Goal: Information Seeking & Learning: Check status

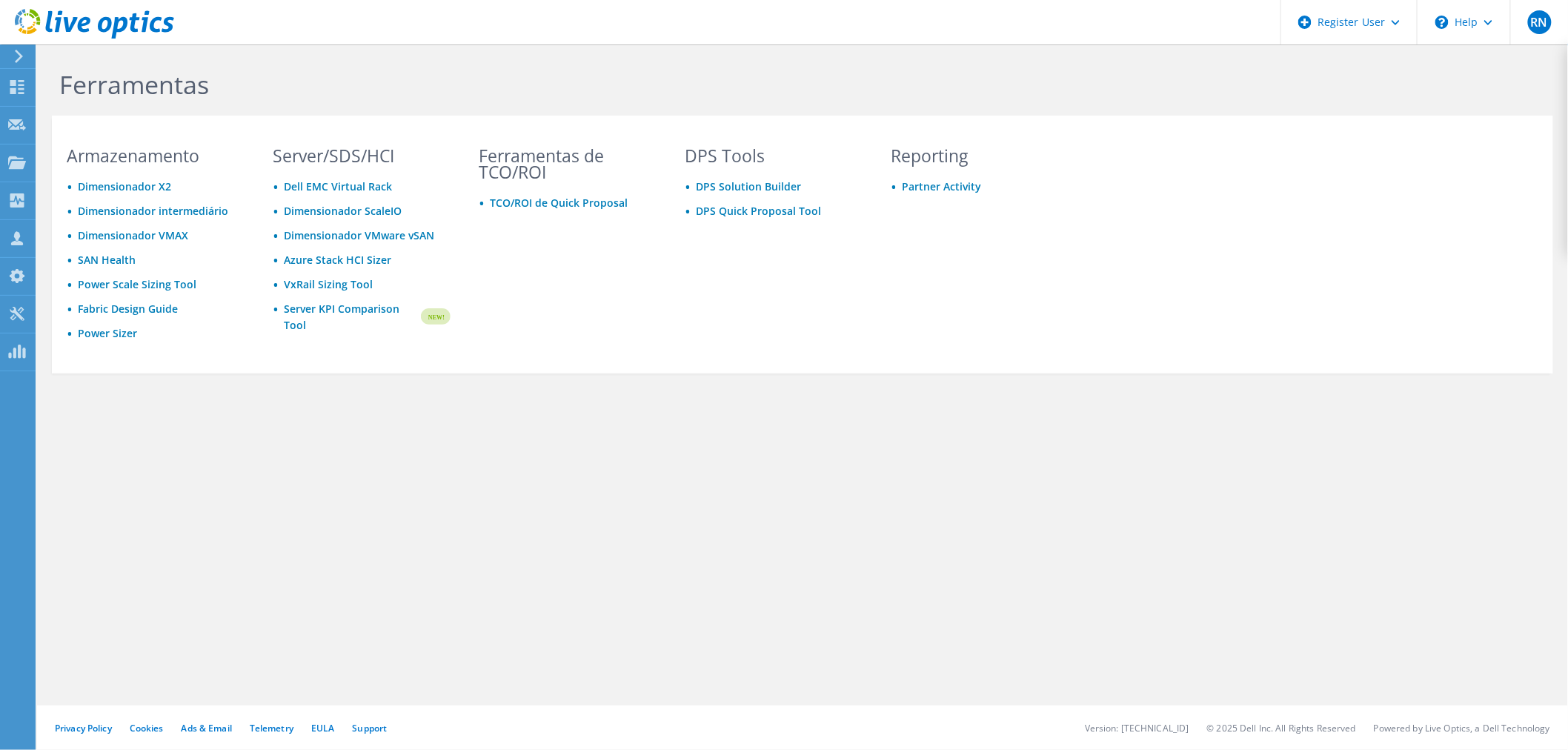
click at [15, 53] on icon at bounding box center [19, 56] width 11 height 14
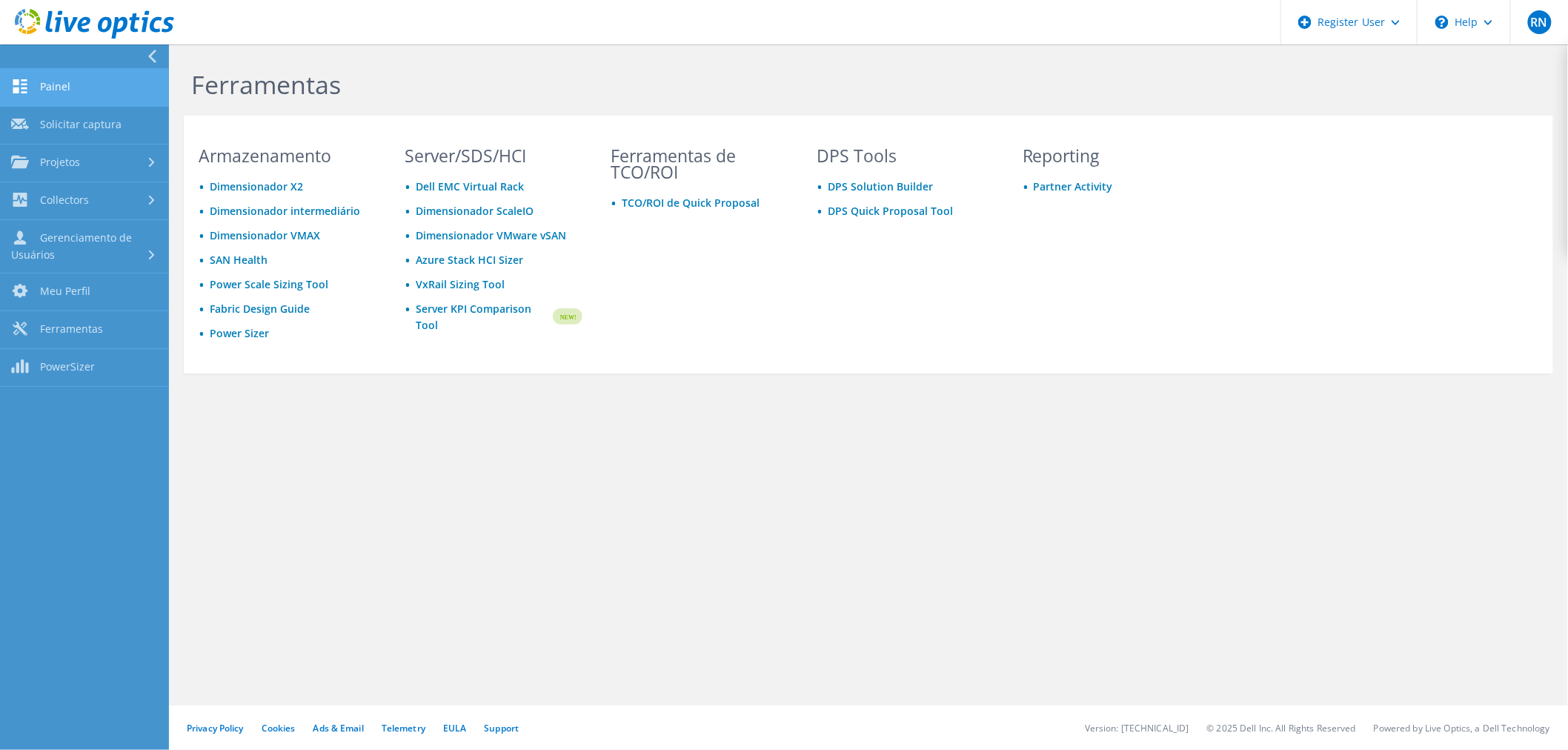
click at [64, 84] on link "Painel" at bounding box center [84, 87] width 169 height 38
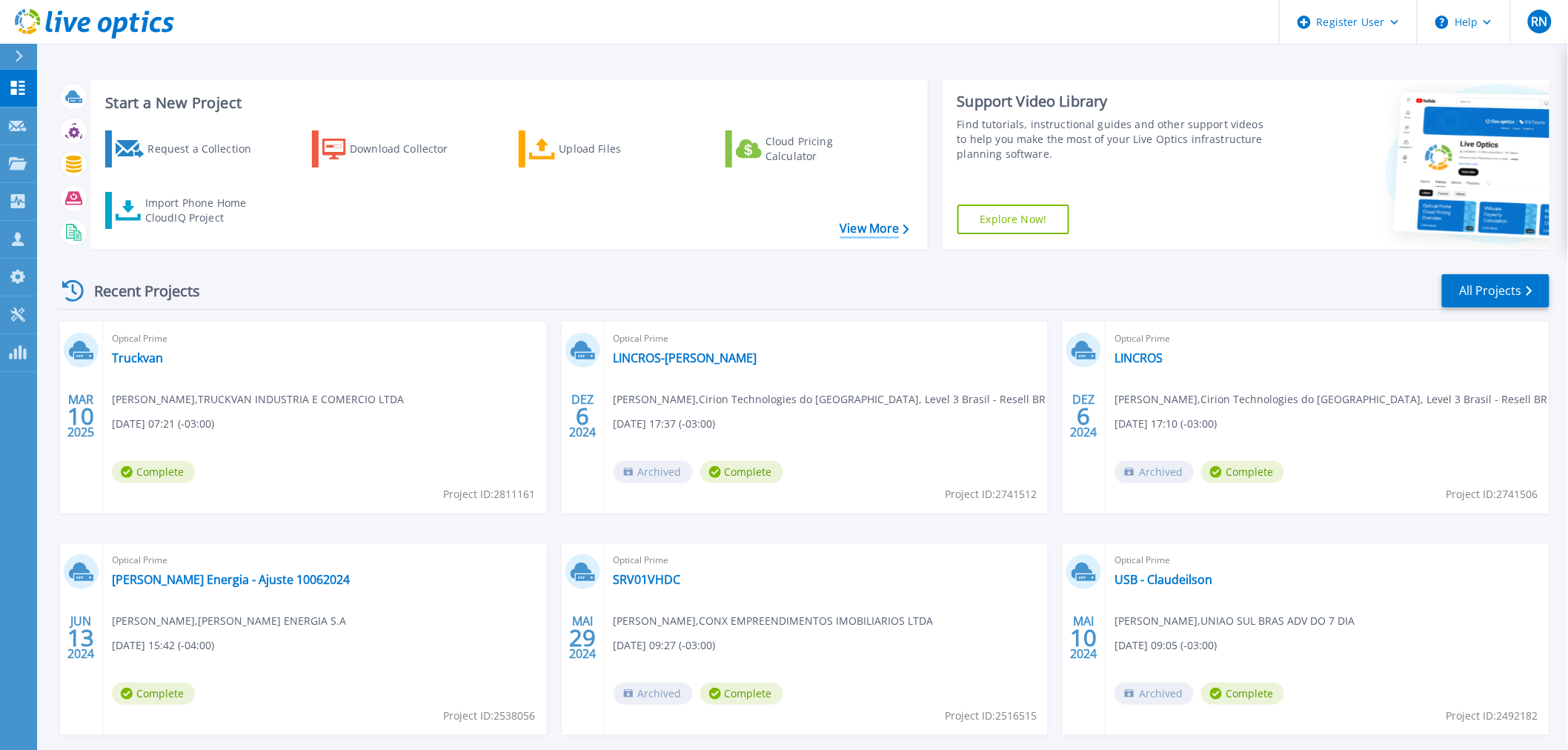
click at [863, 225] on link "View More" at bounding box center [874, 228] width 69 height 14
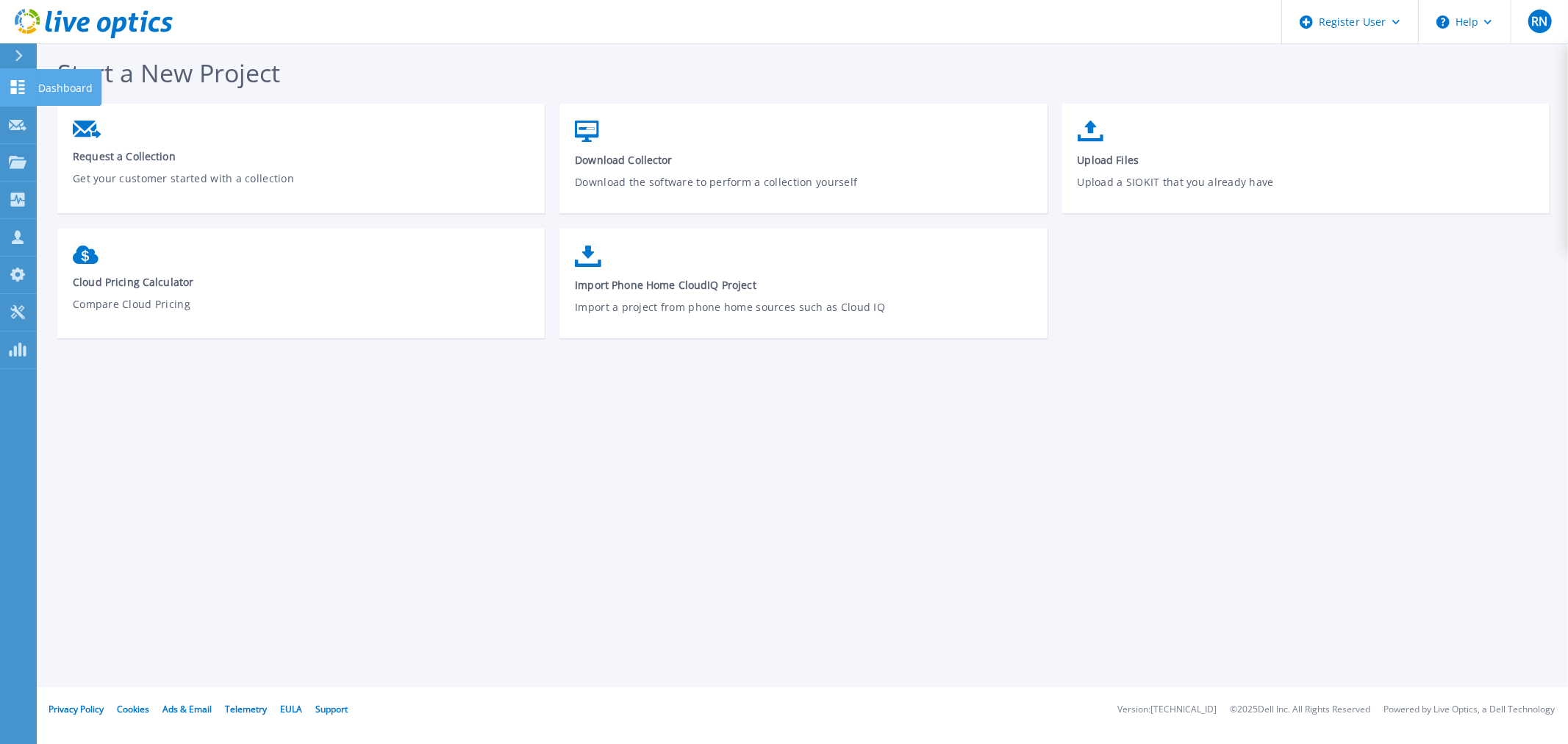
click at [44, 84] on p "Dashboard" at bounding box center [66, 88] width 54 height 38
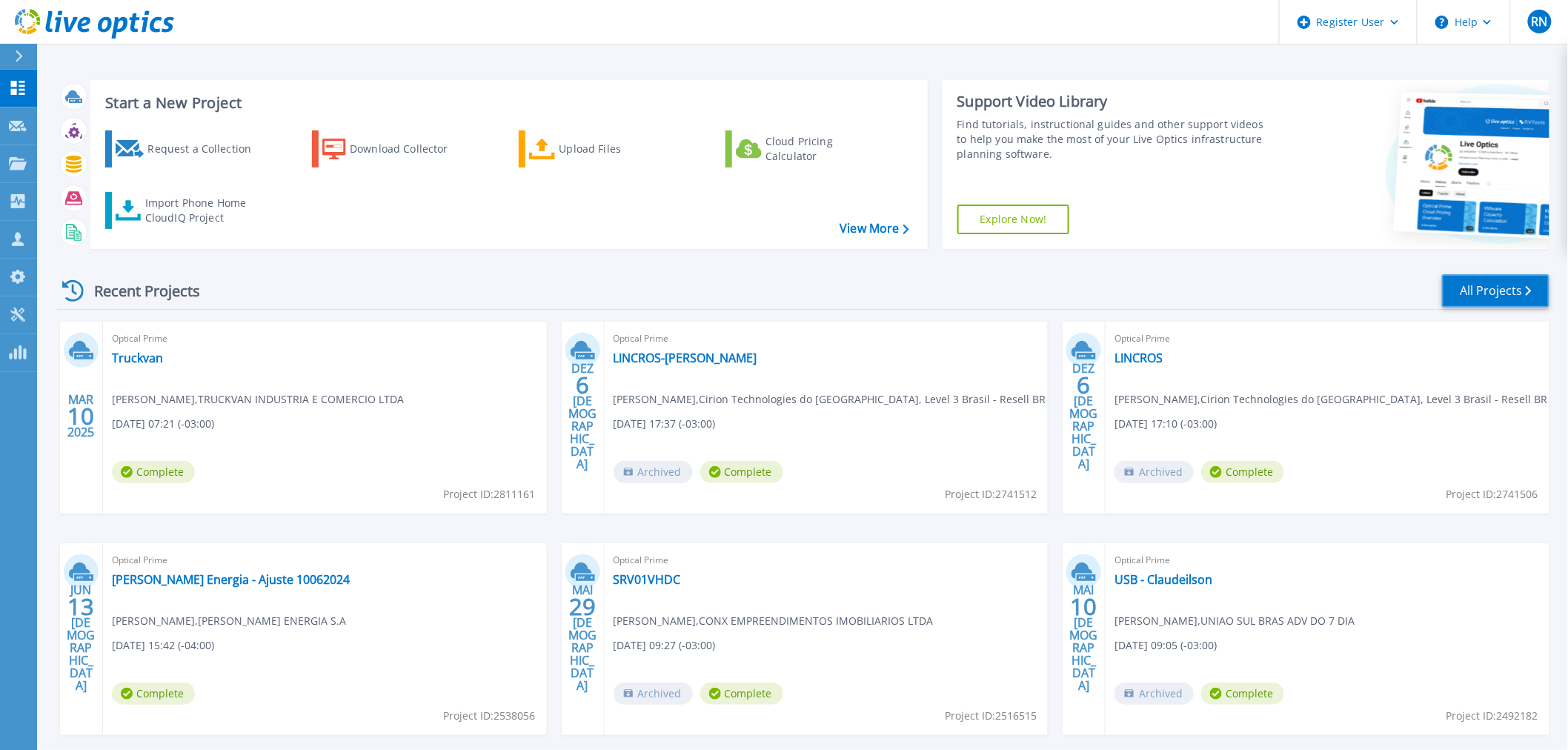
click at [1473, 289] on link "All Projects" at bounding box center [1495, 291] width 107 height 33
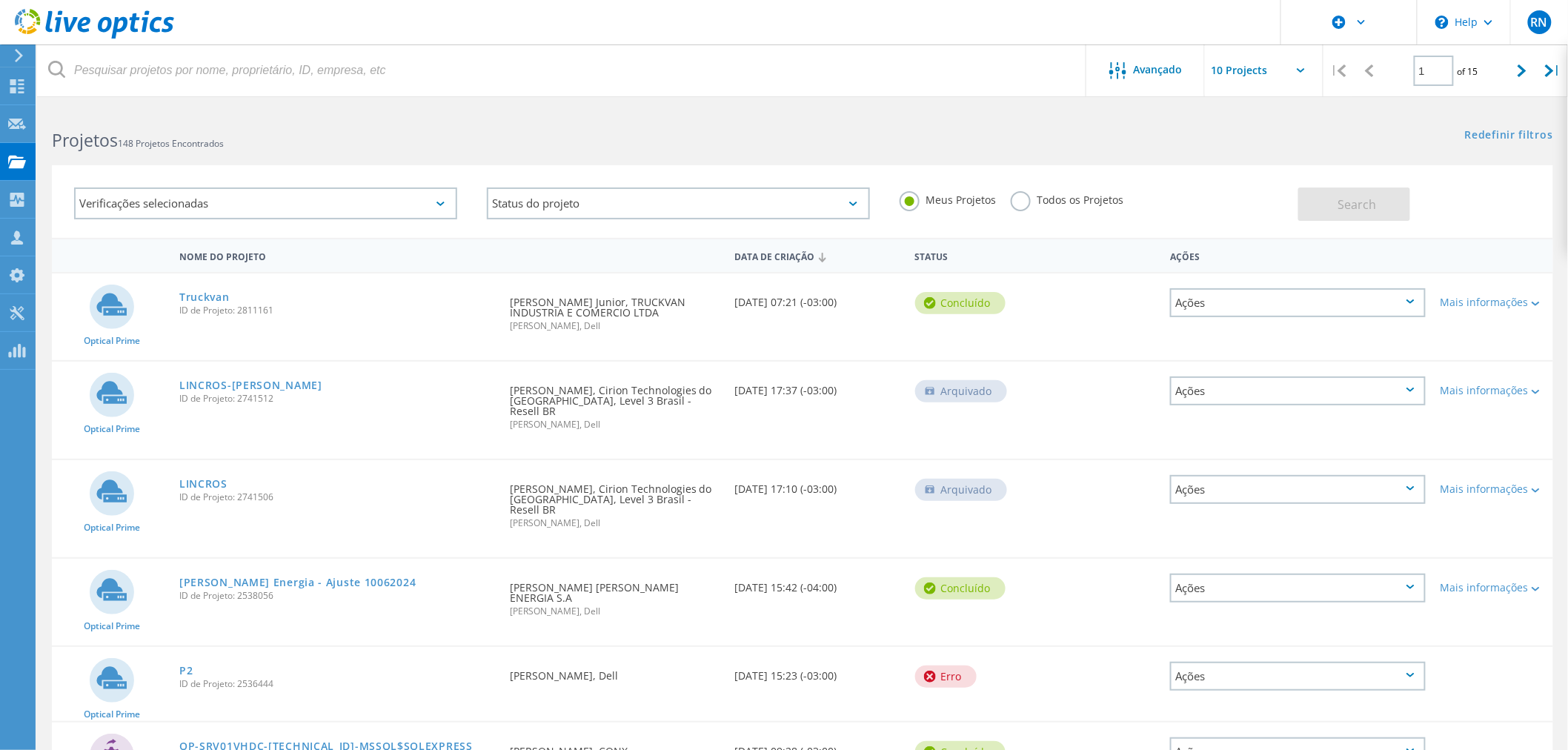
click at [439, 200] on div "Verificações selecionadas" at bounding box center [266, 203] width 384 height 31
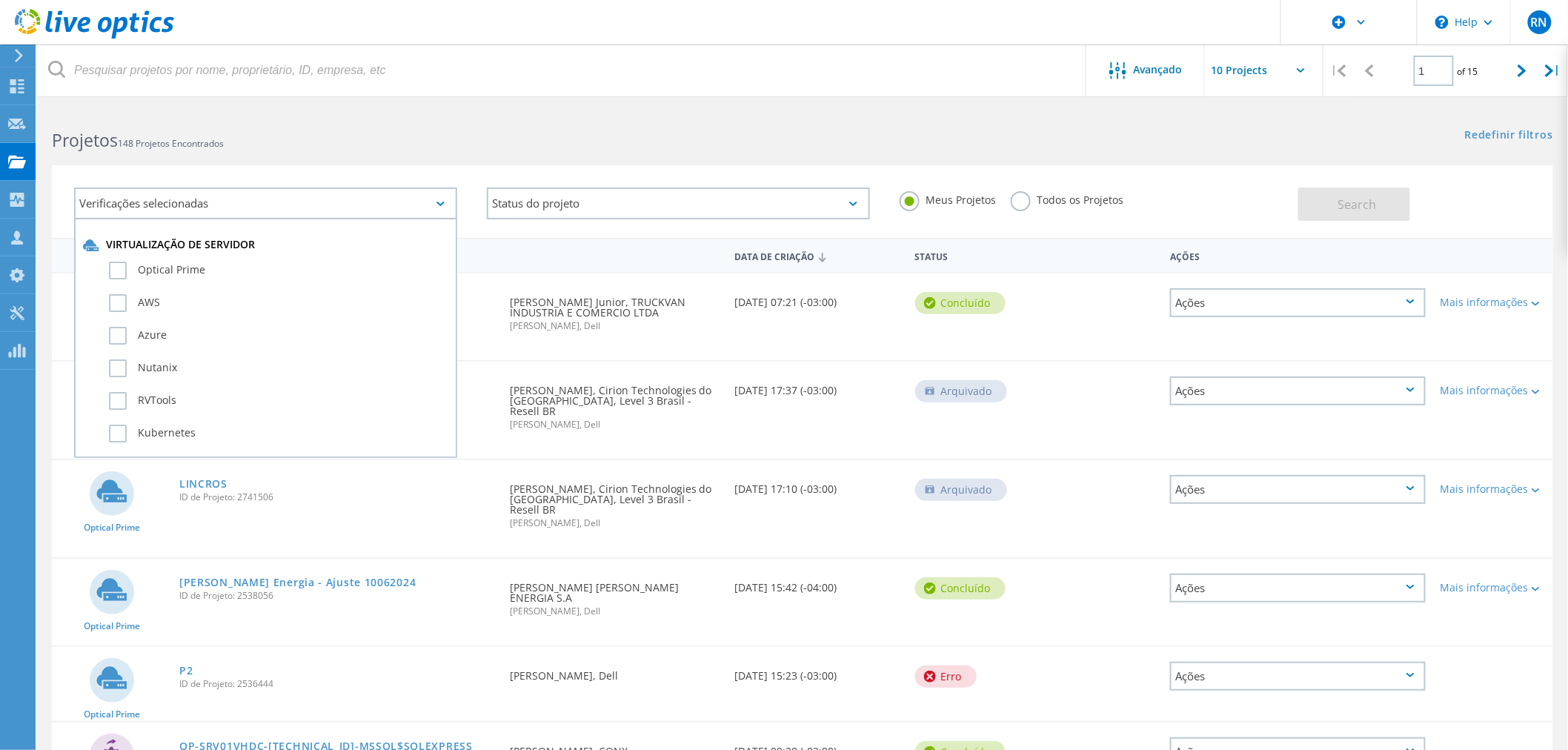
click at [439, 200] on div "Verificações selecionadas" at bounding box center [266, 203] width 384 height 31
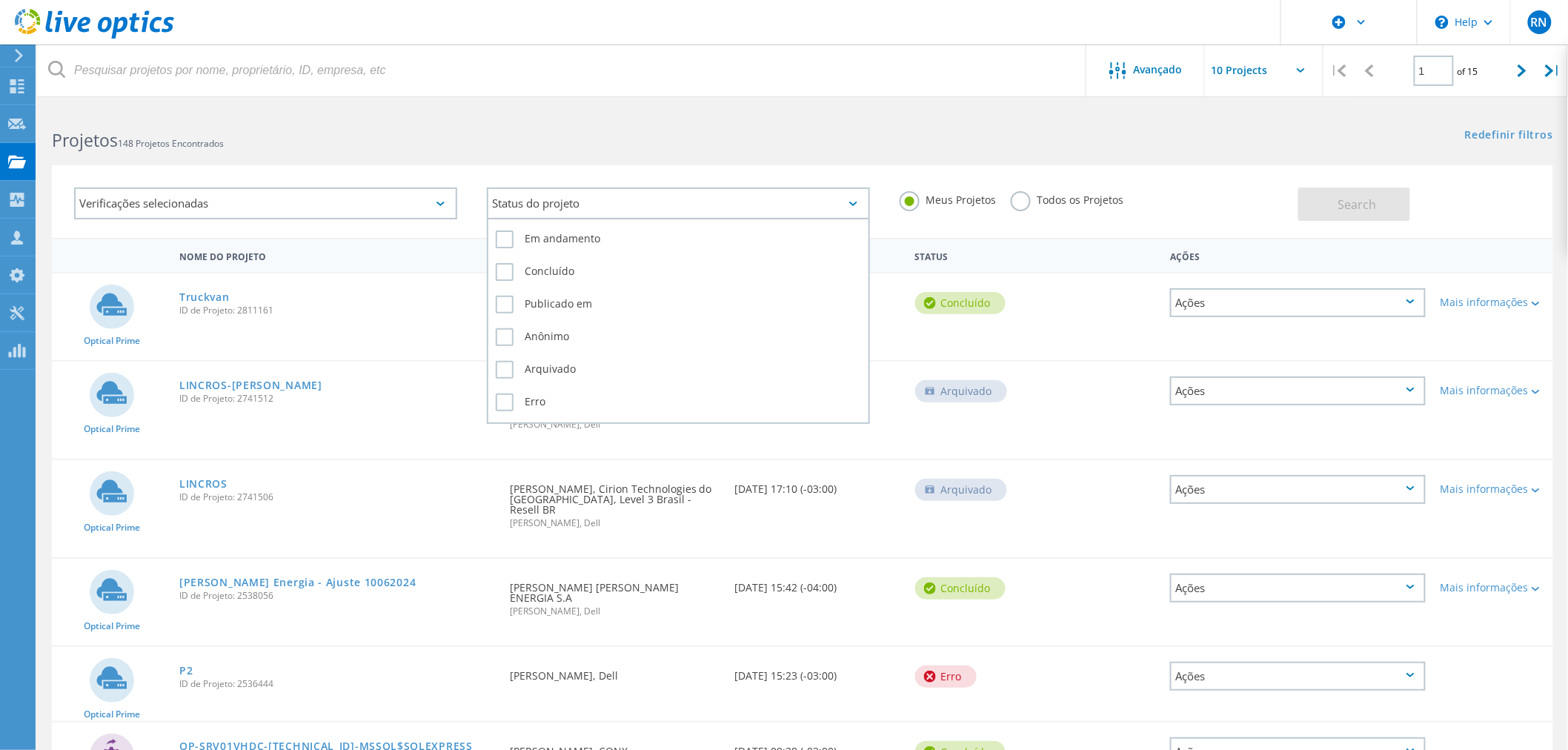
click at [567, 202] on div "Status do projeto" at bounding box center [678, 203] width 384 height 31
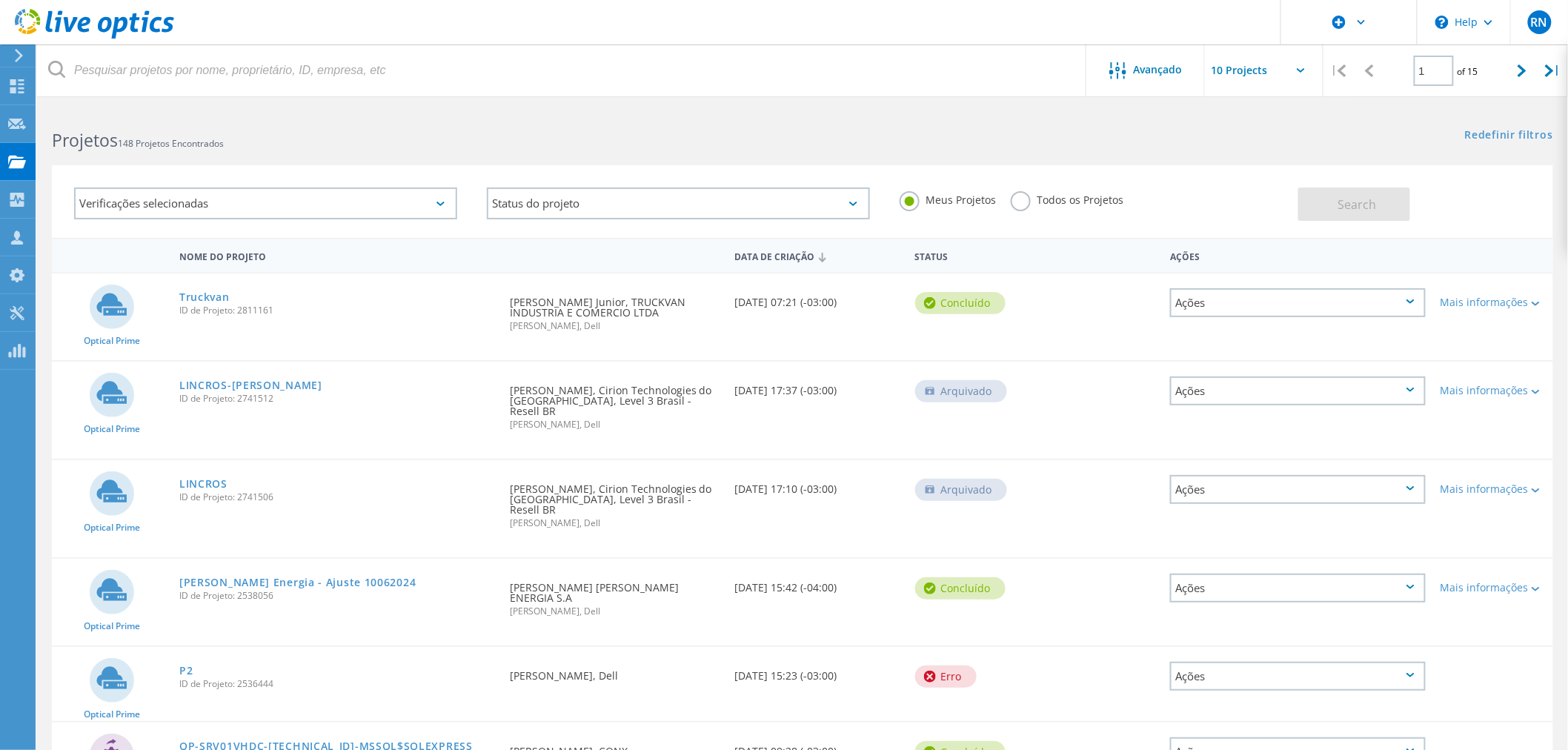
click at [1017, 201] on label "Todos os Projetos" at bounding box center [1067, 198] width 113 height 14
click at [0, 0] on input "Todos os Projetos" at bounding box center [0, 0] width 0 height 0
click at [1342, 203] on span "Search" at bounding box center [1357, 204] width 39 height 16
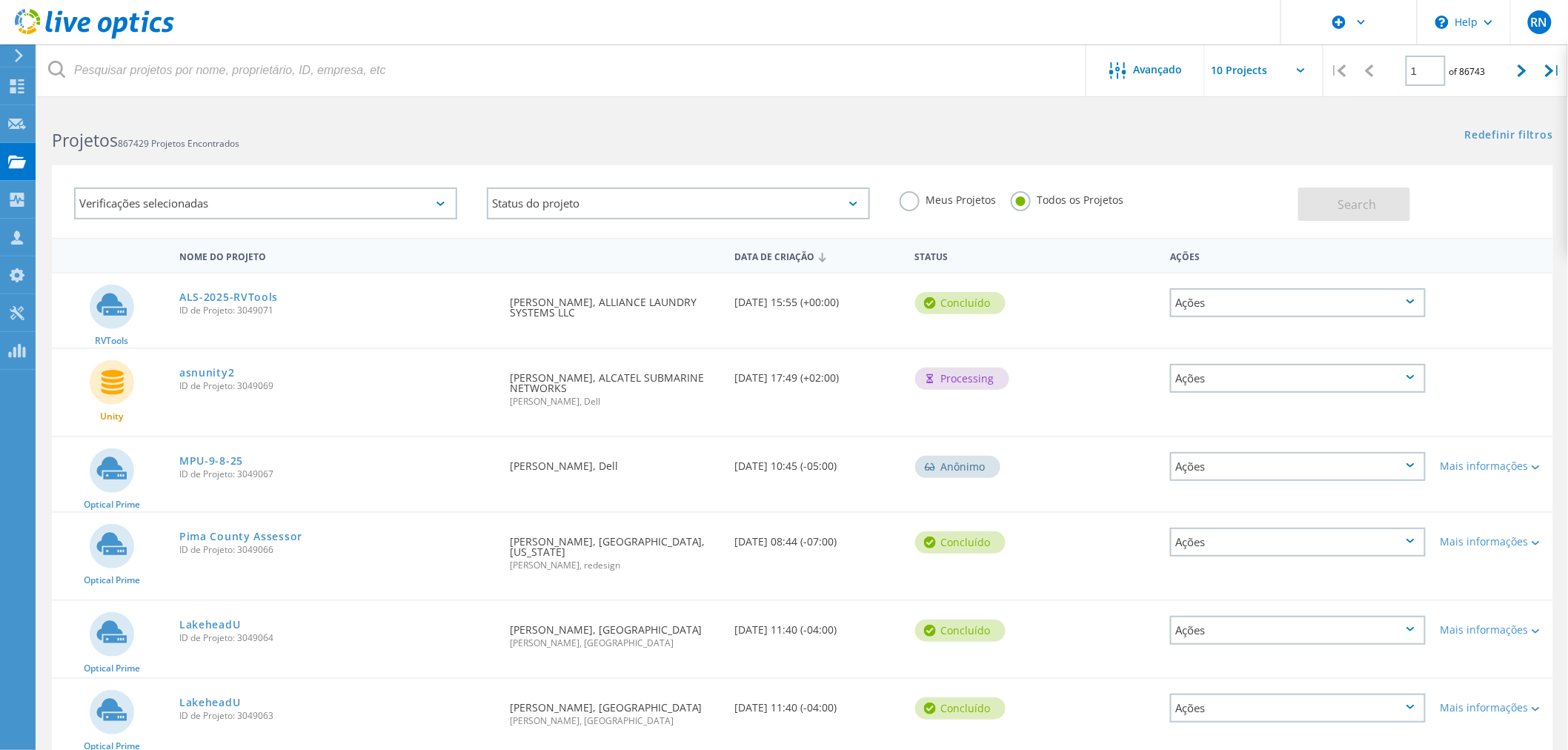
click at [375, 203] on div "Verificações selecionadas" at bounding box center [266, 203] width 384 height 31
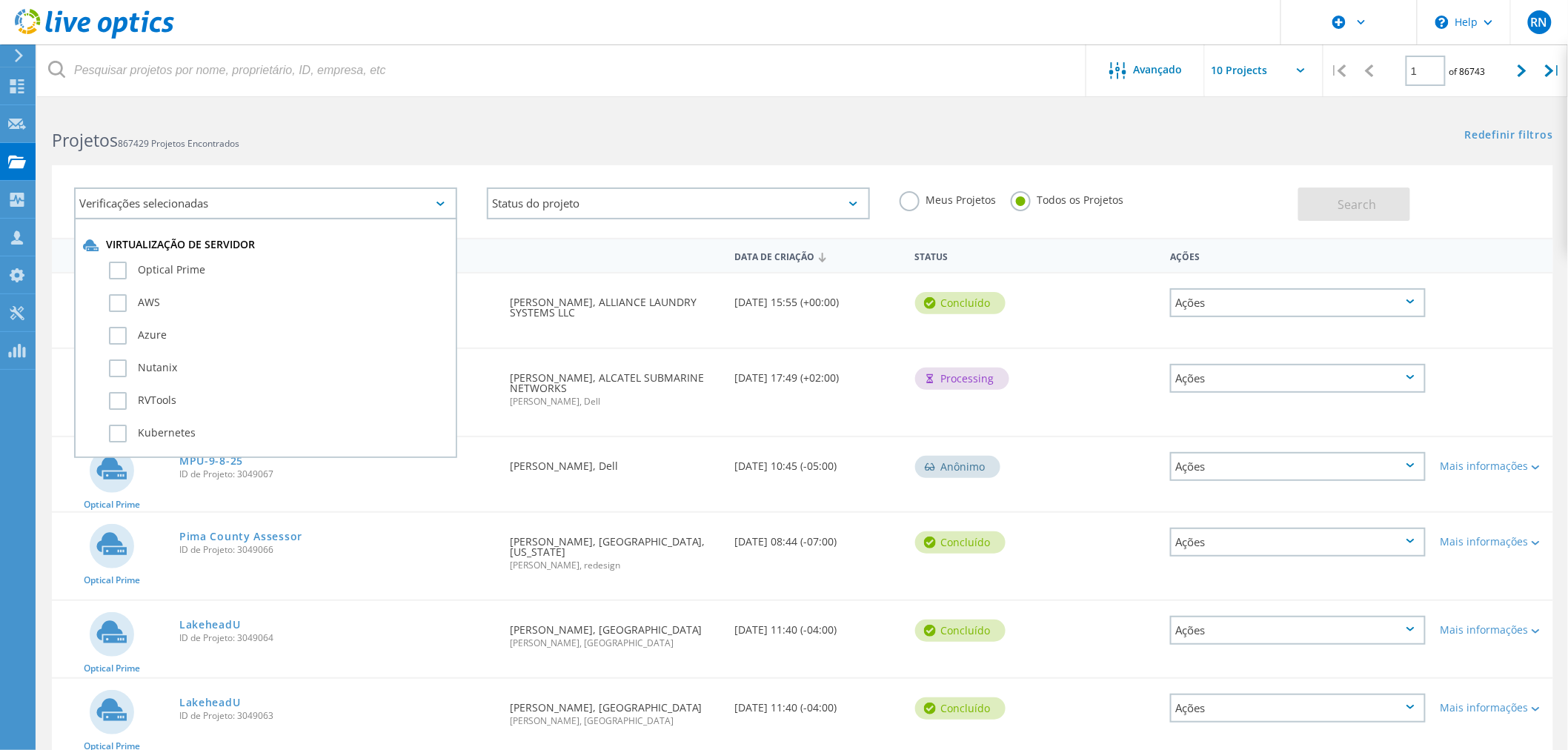
click at [375, 203] on div "Verificações selecionadas" at bounding box center [266, 203] width 384 height 31
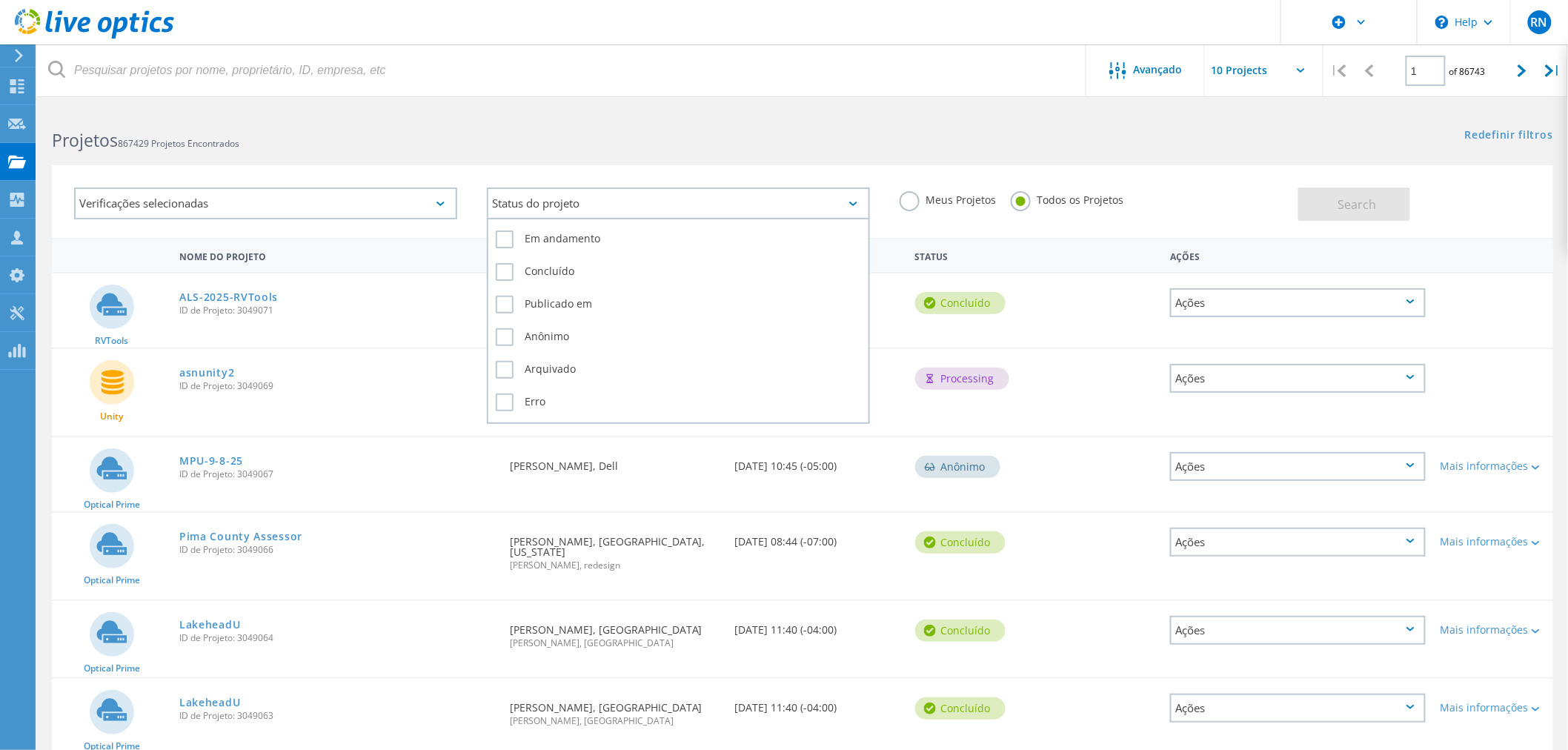
click at [534, 205] on div "Status do projeto" at bounding box center [678, 203] width 384 height 31
click at [554, 235] on label "Em andamento" at bounding box center [678, 239] width 365 height 18
click at [0, 0] on input "Em andamento" at bounding box center [0, 0] width 0 height 0
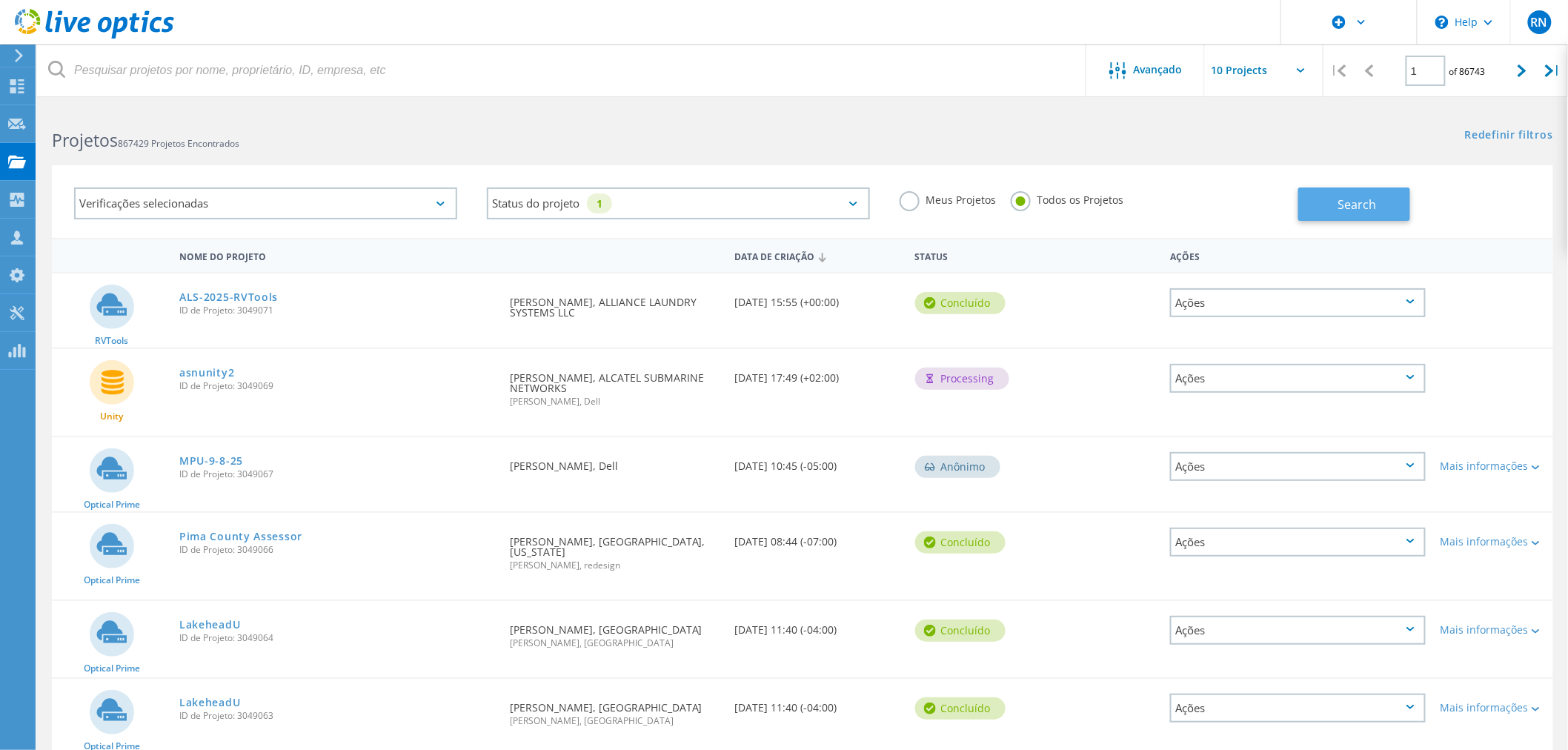
click at [1354, 210] on span "Search" at bounding box center [1357, 204] width 39 height 16
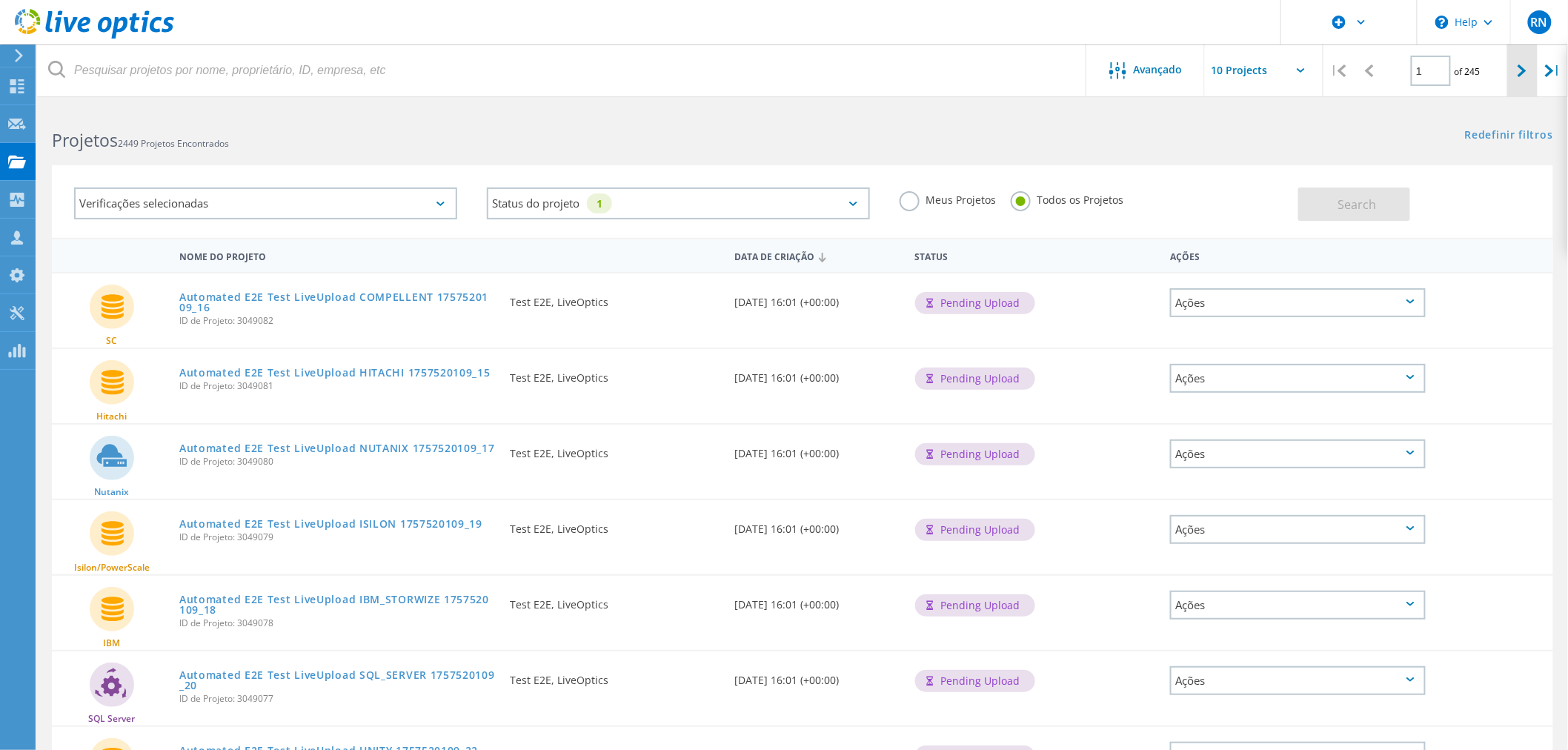
click at [1524, 76] on icon at bounding box center [1522, 71] width 9 height 13
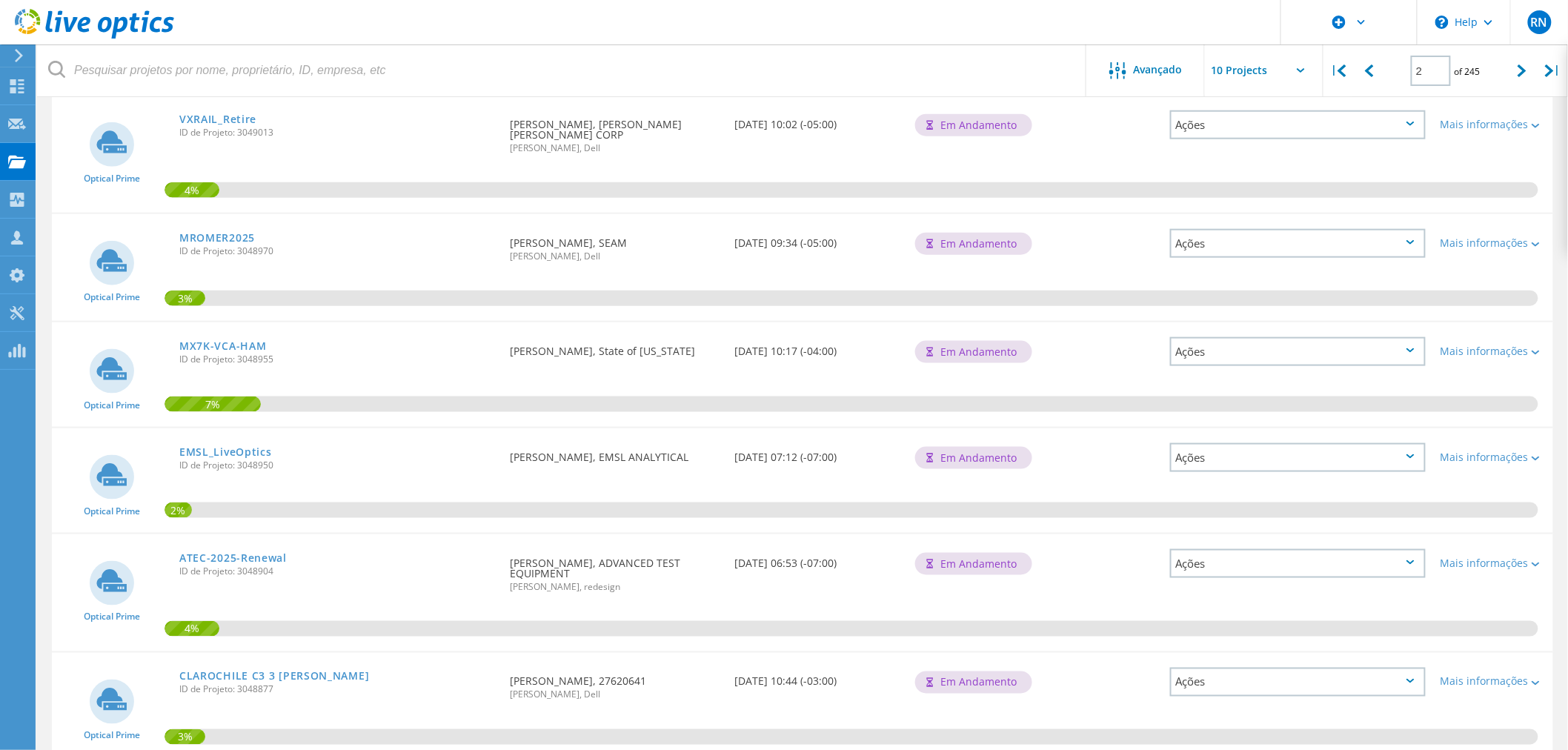
scroll to position [626, 0]
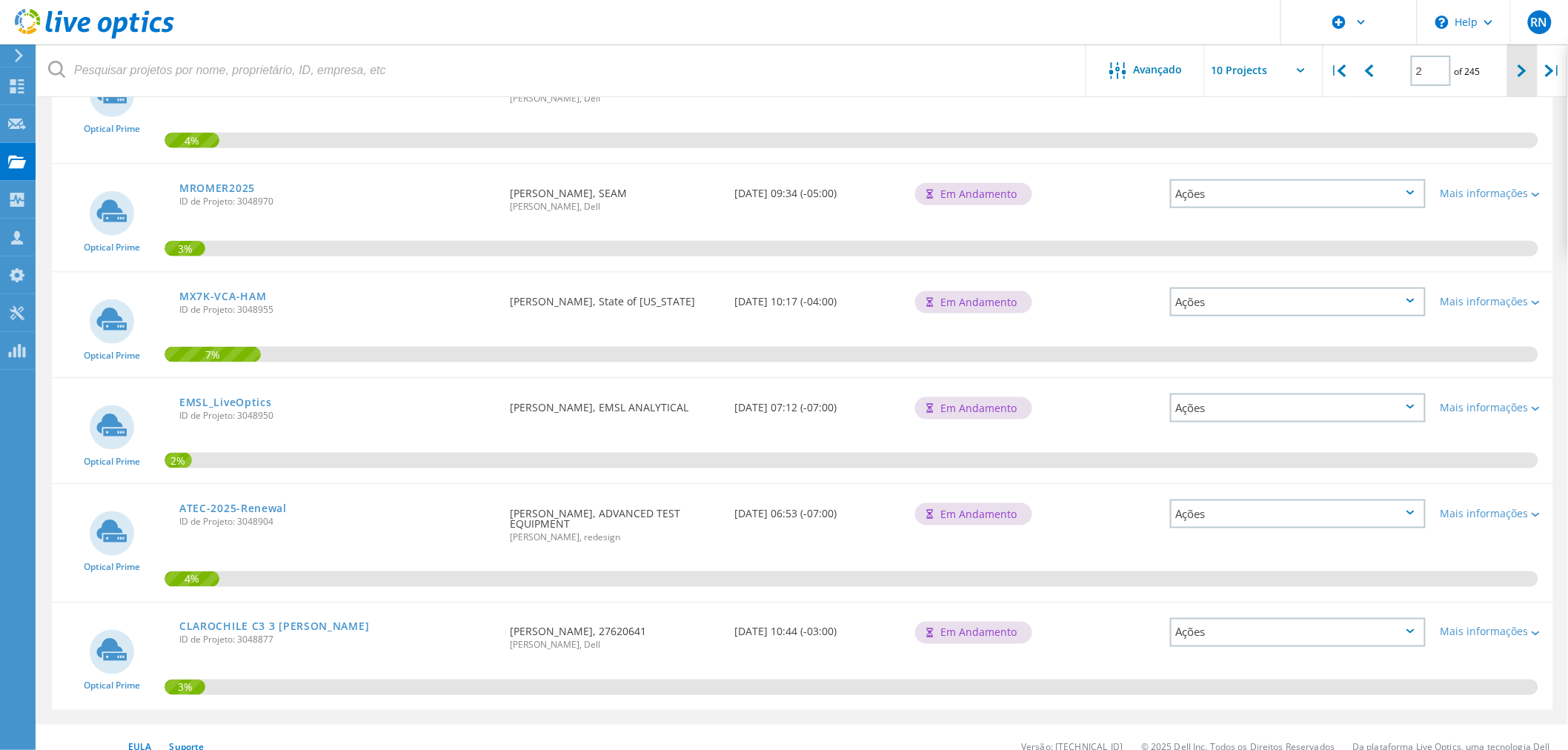
click at [1516, 71] on div at bounding box center [1523, 70] width 31 height 52
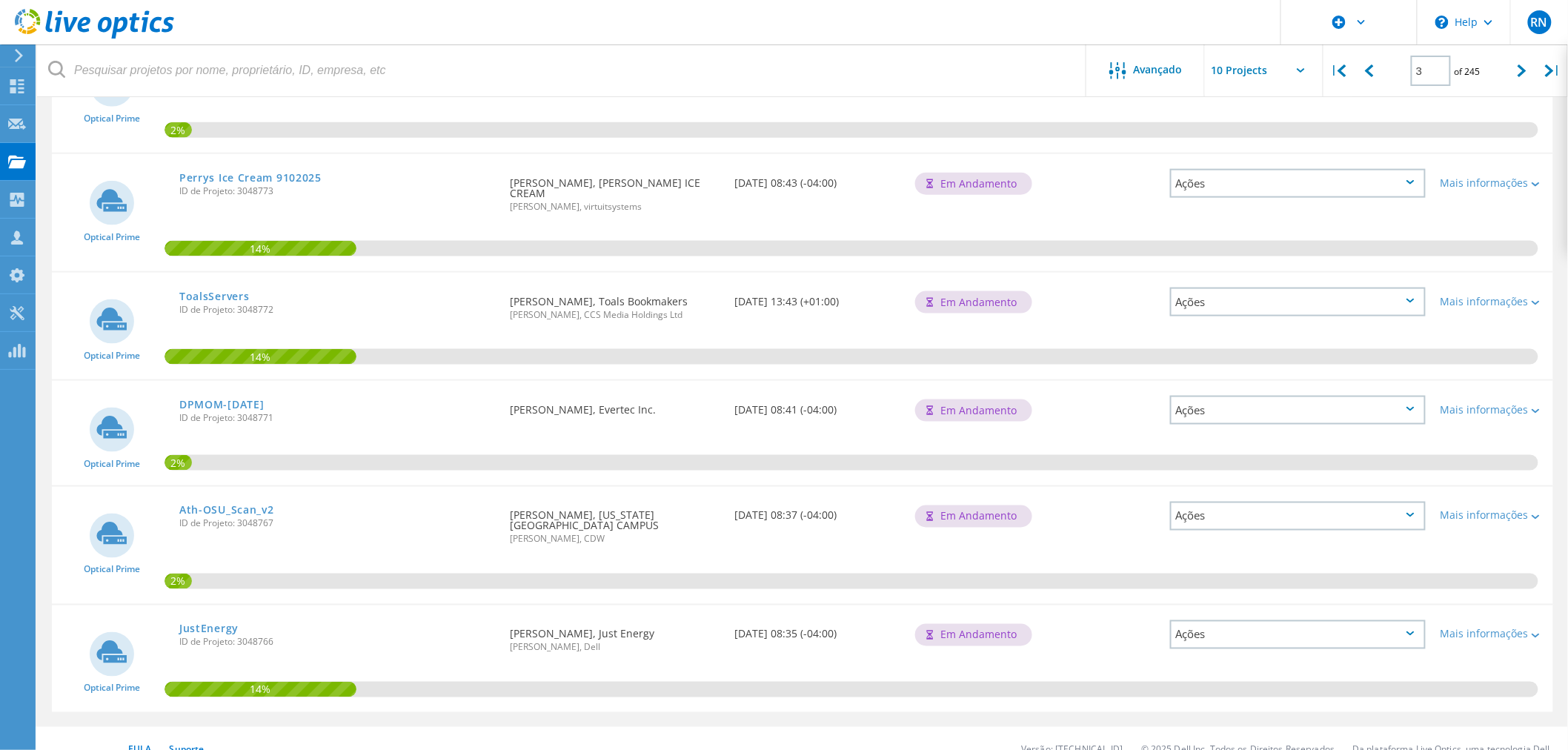
scroll to position [665, 0]
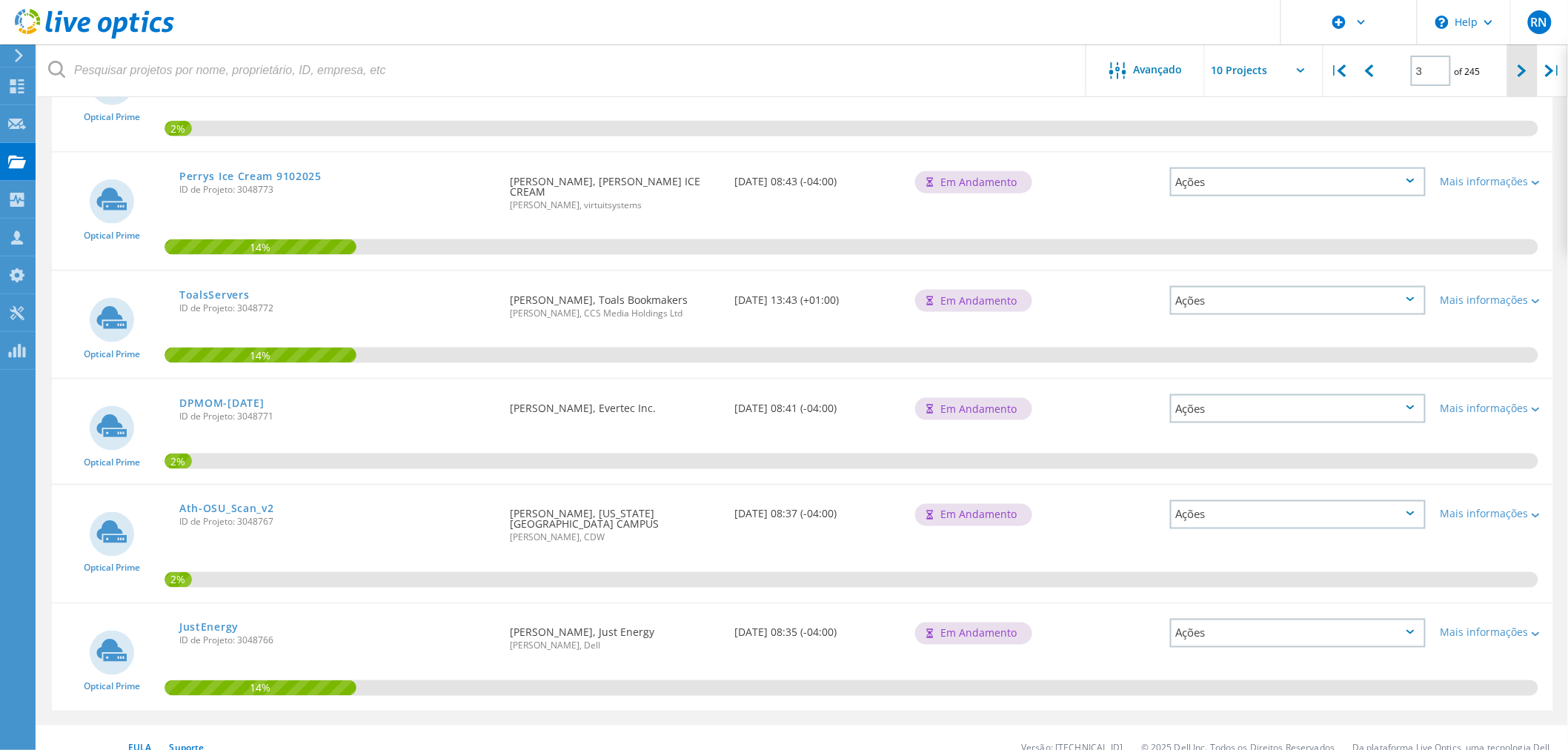
click at [1521, 70] on icon at bounding box center [1522, 71] width 9 height 13
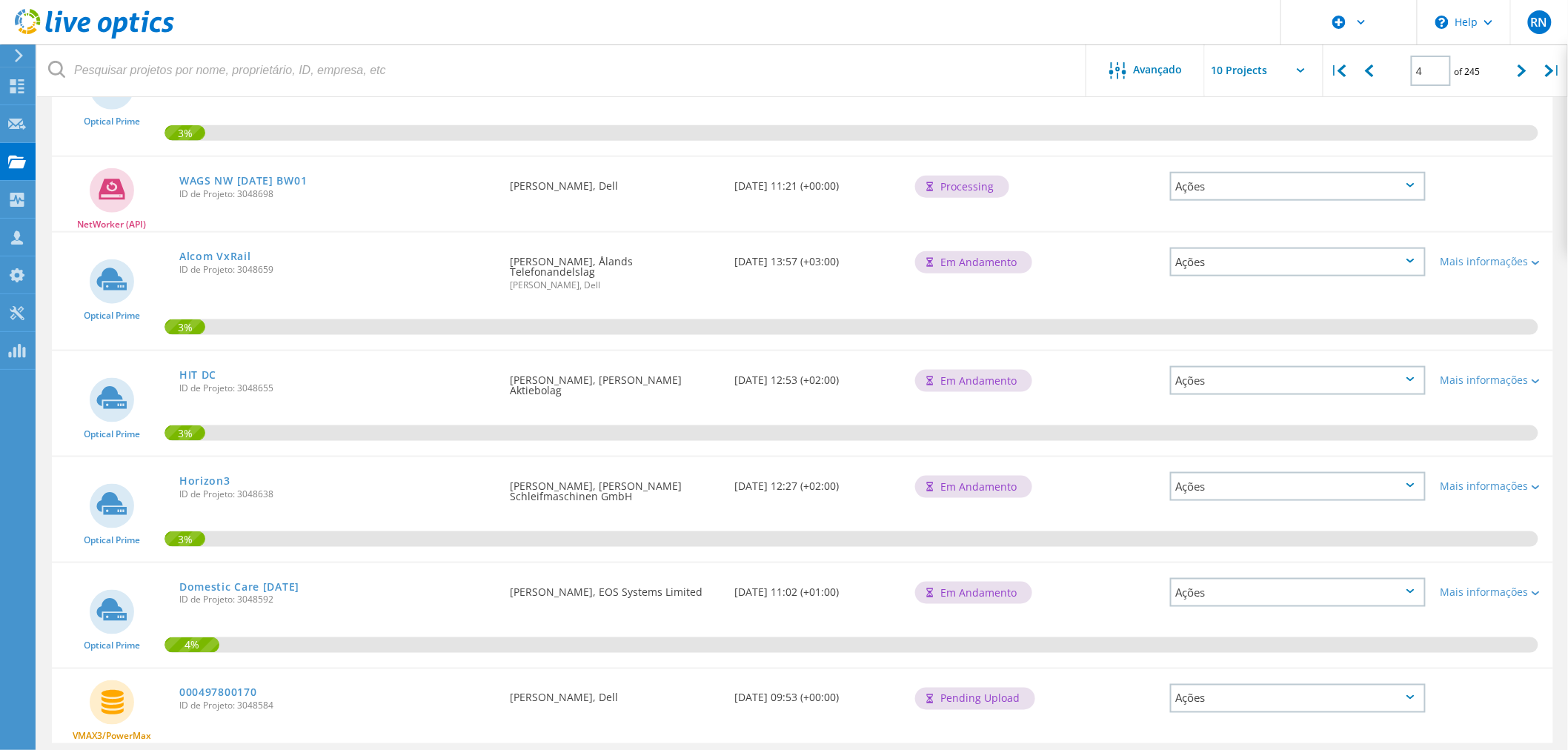
scroll to position [601, 0]
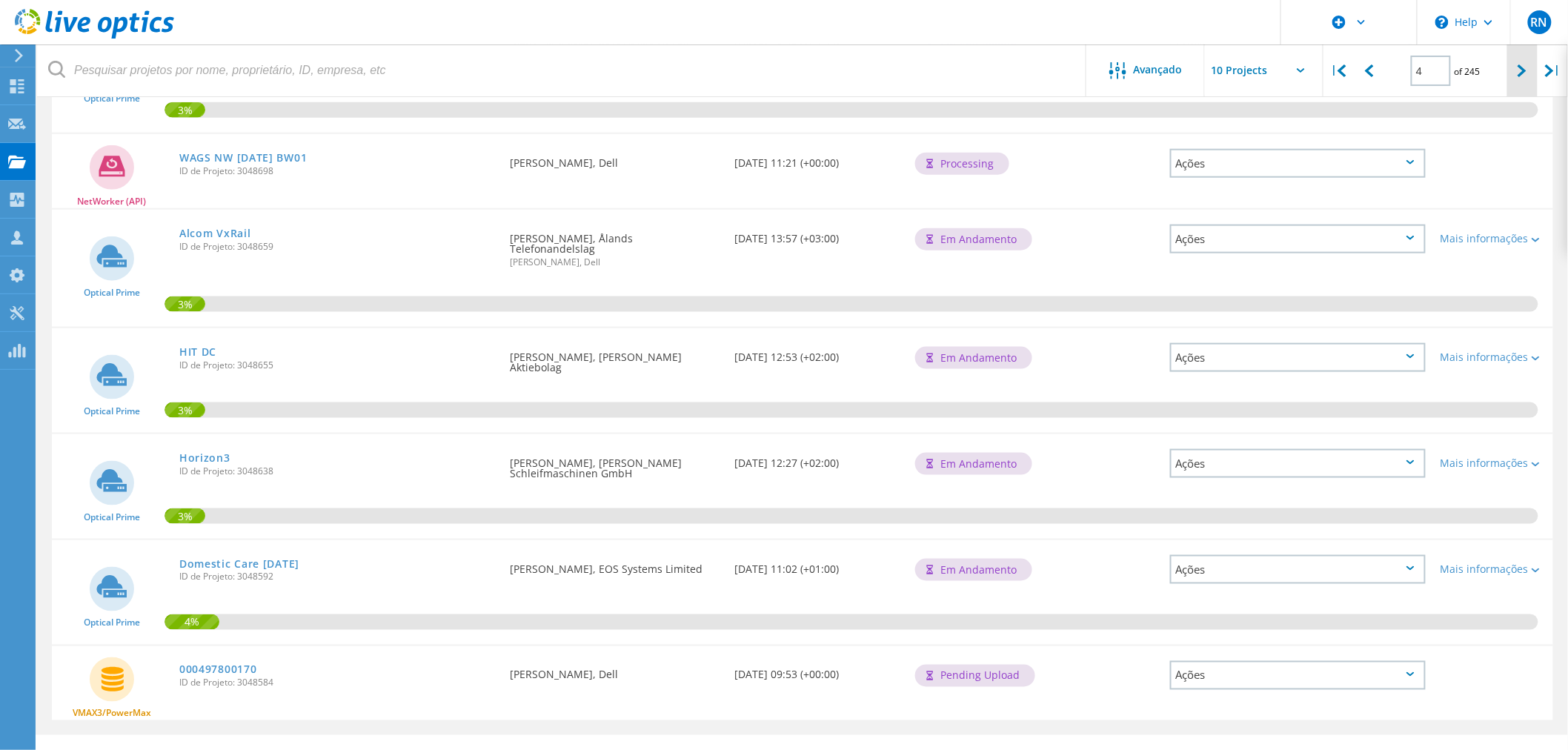
click at [1518, 69] on icon at bounding box center [1522, 71] width 9 height 13
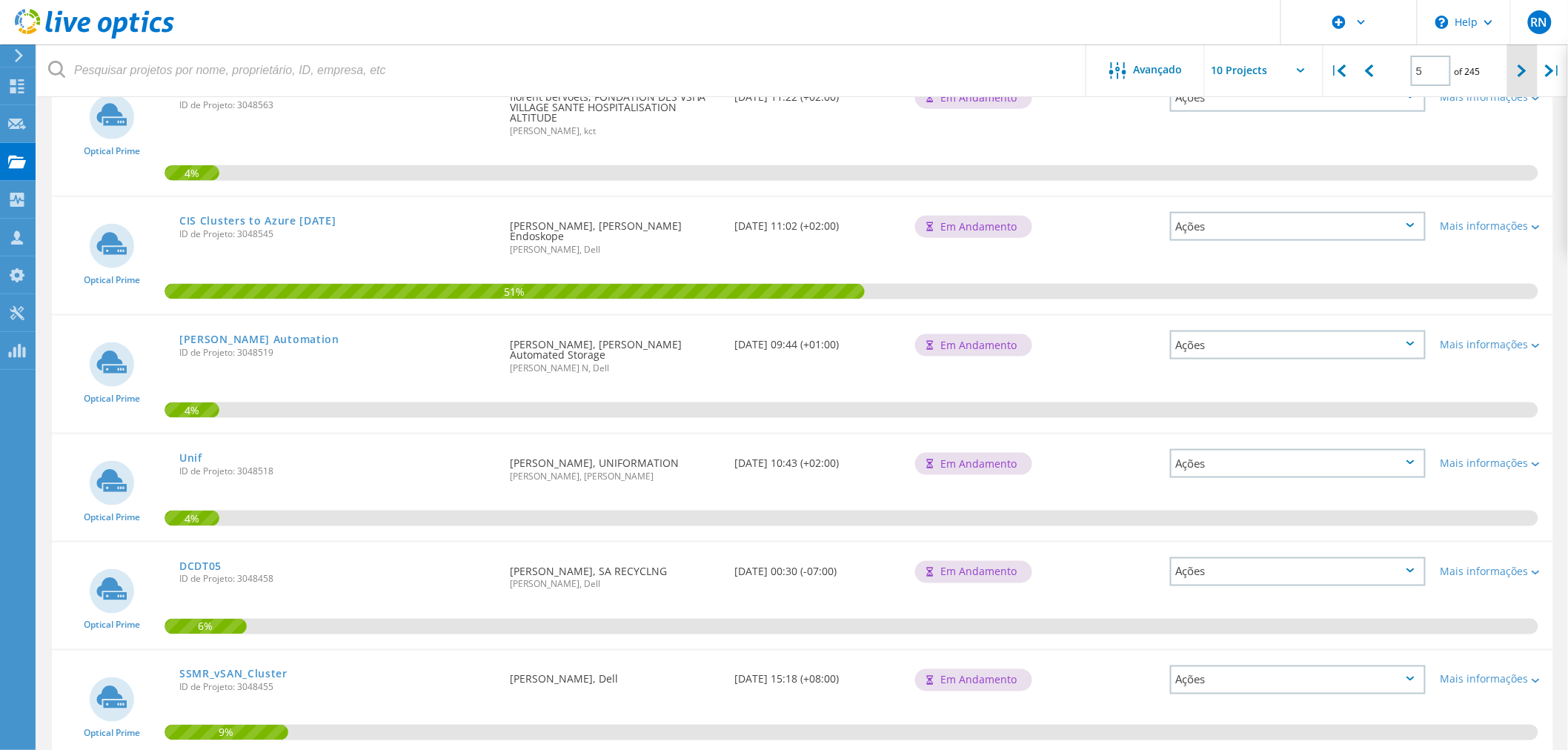
click at [1521, 71] on icon at bounding box center [1522, 71] width 9 height 13
type input "6"
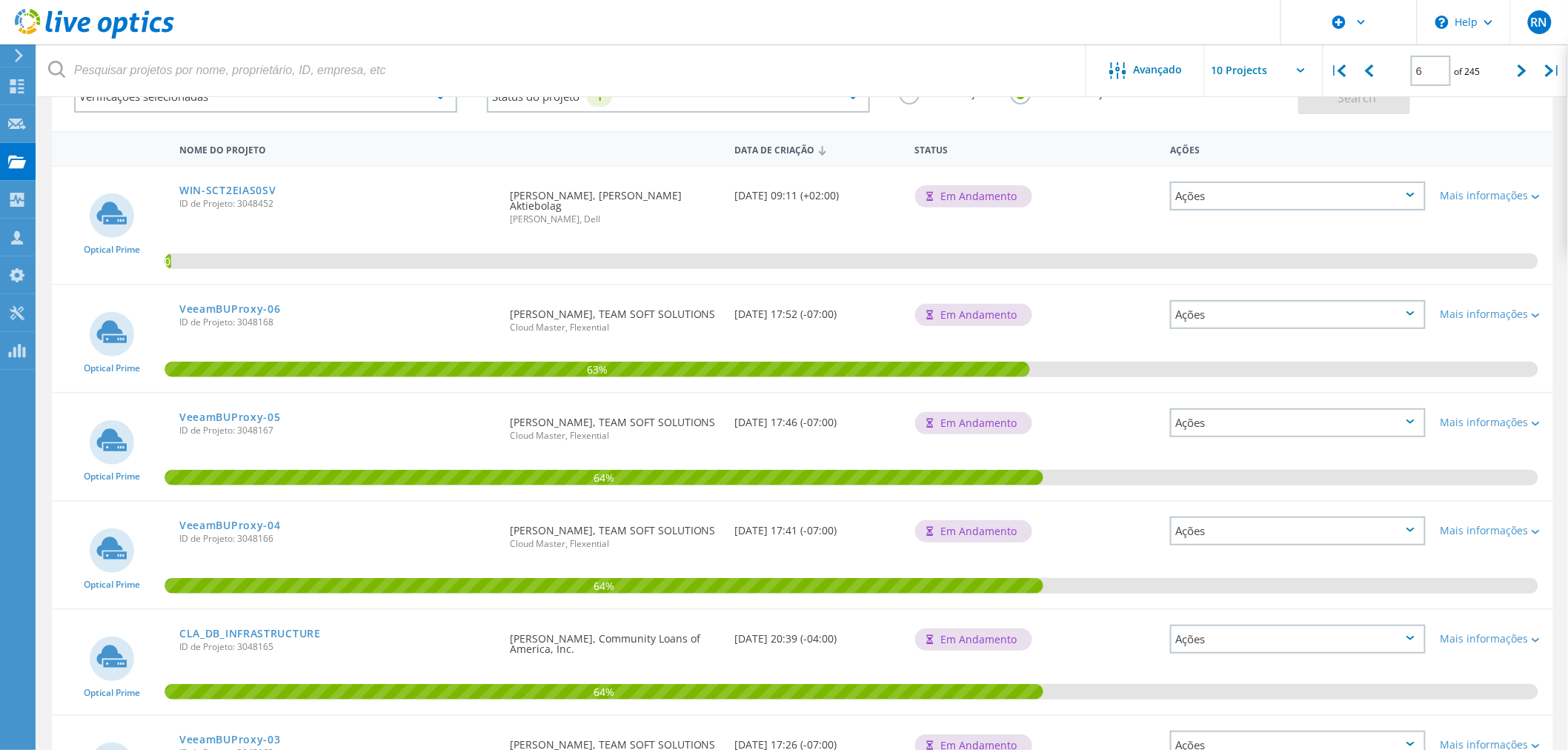
scroll to position [0, 0]
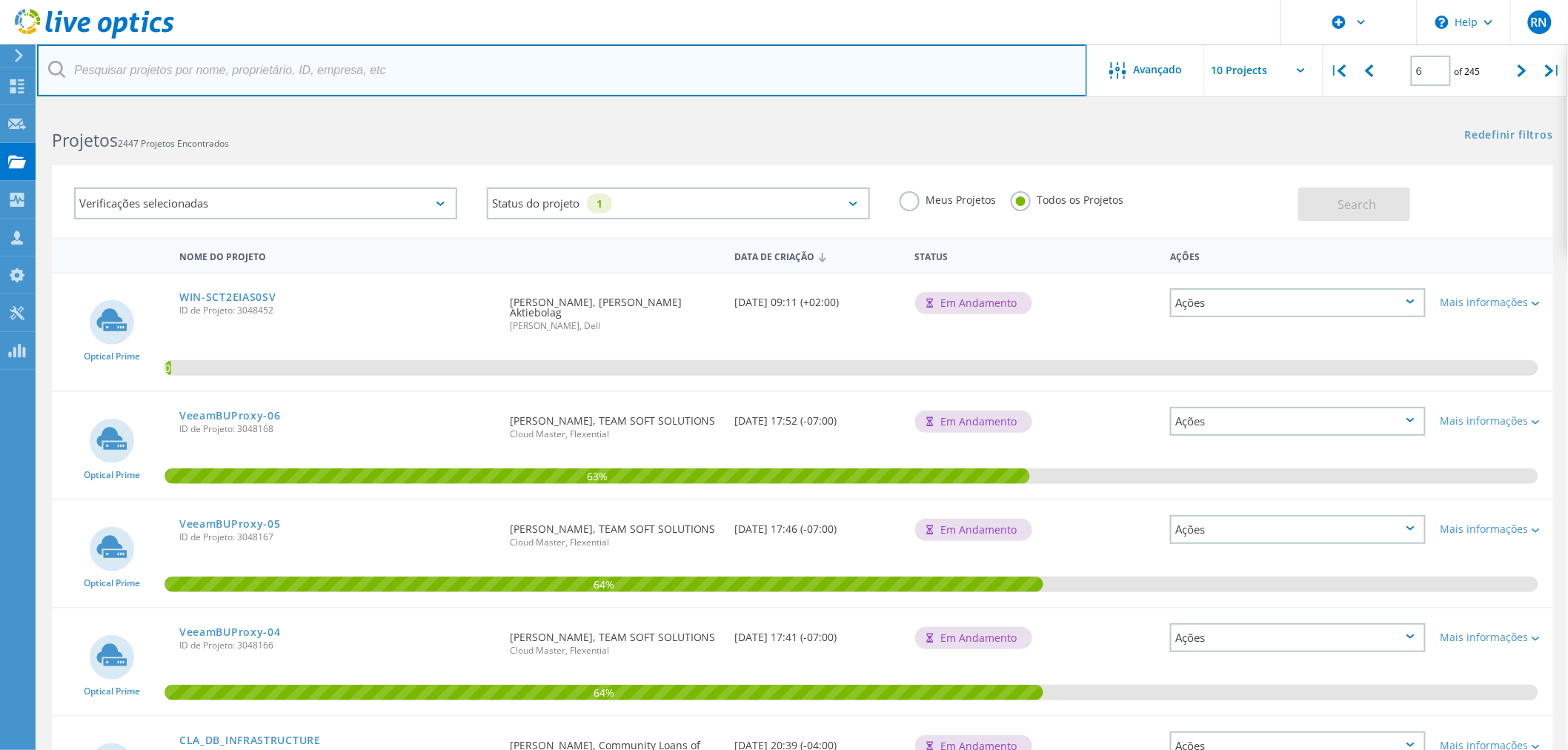
click at [250, 73] on input "text" at bounding box center [562, 70] width 1050 height 52
type input "rota"
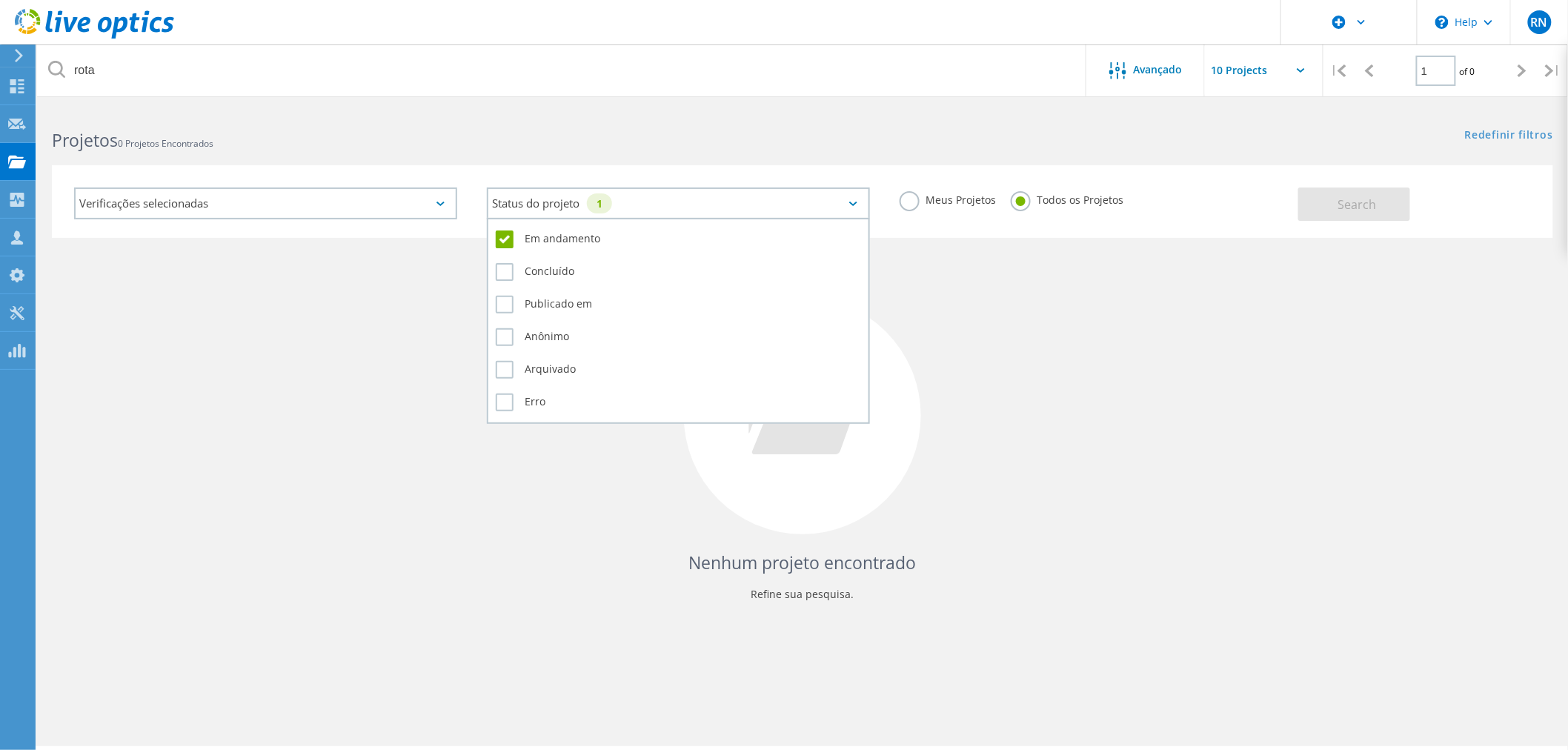
click at [765, 203] on div "Status do projeto 1" at bounding box center [678, 203] width 384 height 31
click at [525, 236] on label "Em andamento" at bounding box center [678, 239] width 365 height 18
click at [0, 0] on input "Em andamento" at bounding box center [0, 0] width 0 height 0
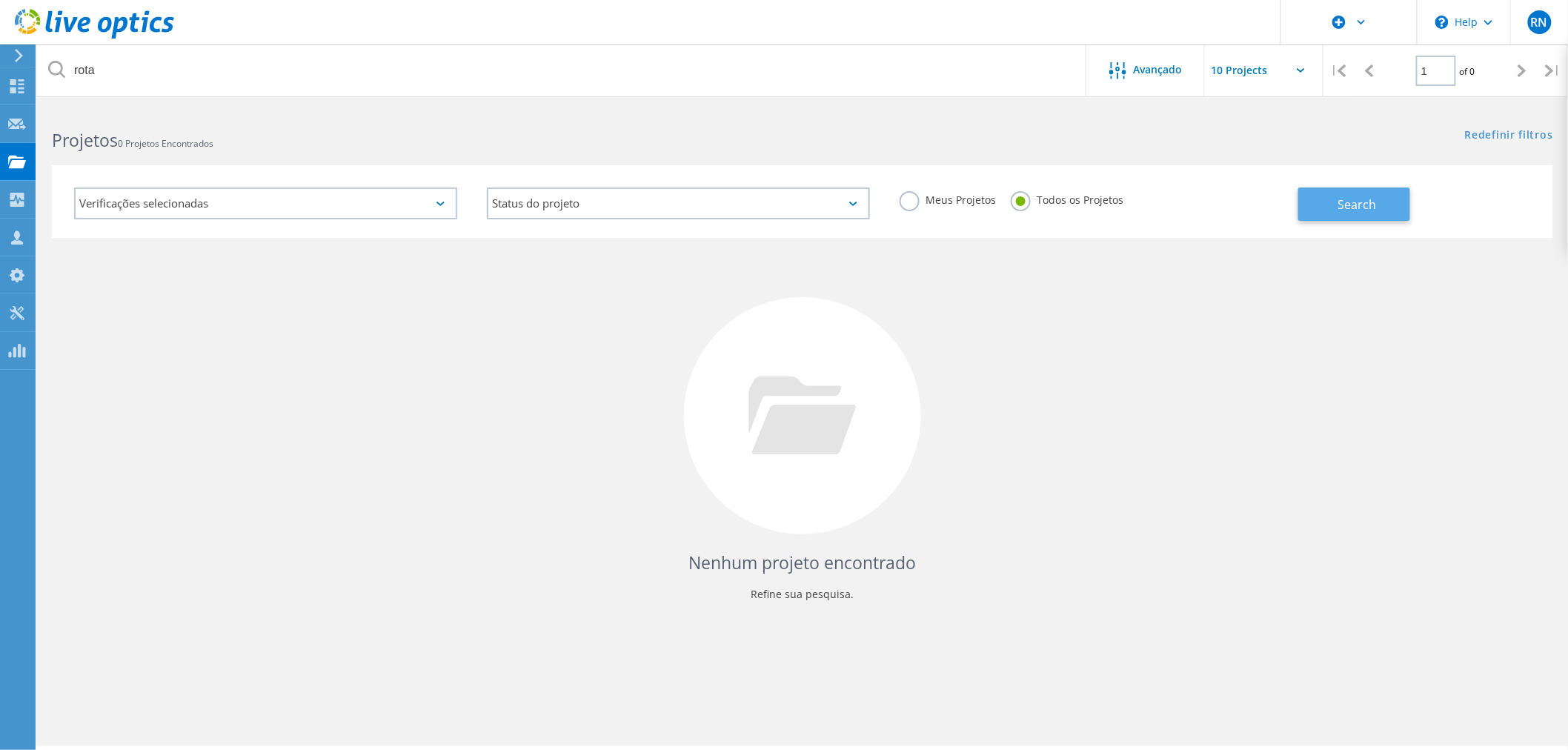
click at [1381, 203] on button "Search" at bounding box center [1354, 203] width 112 height 33
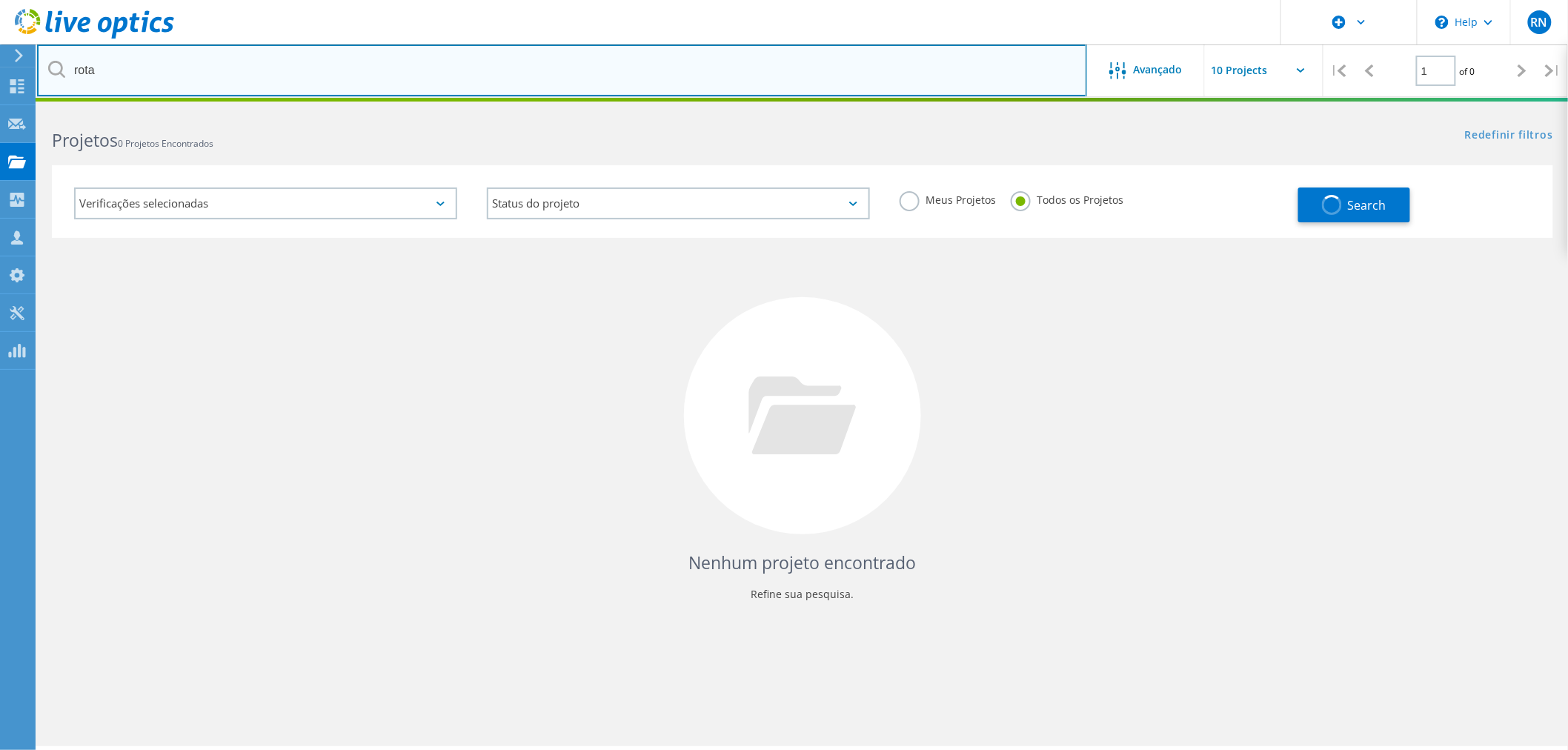
click at [140, 68] on input "rota" at bounding box center [562, 70] width 1050 height 52
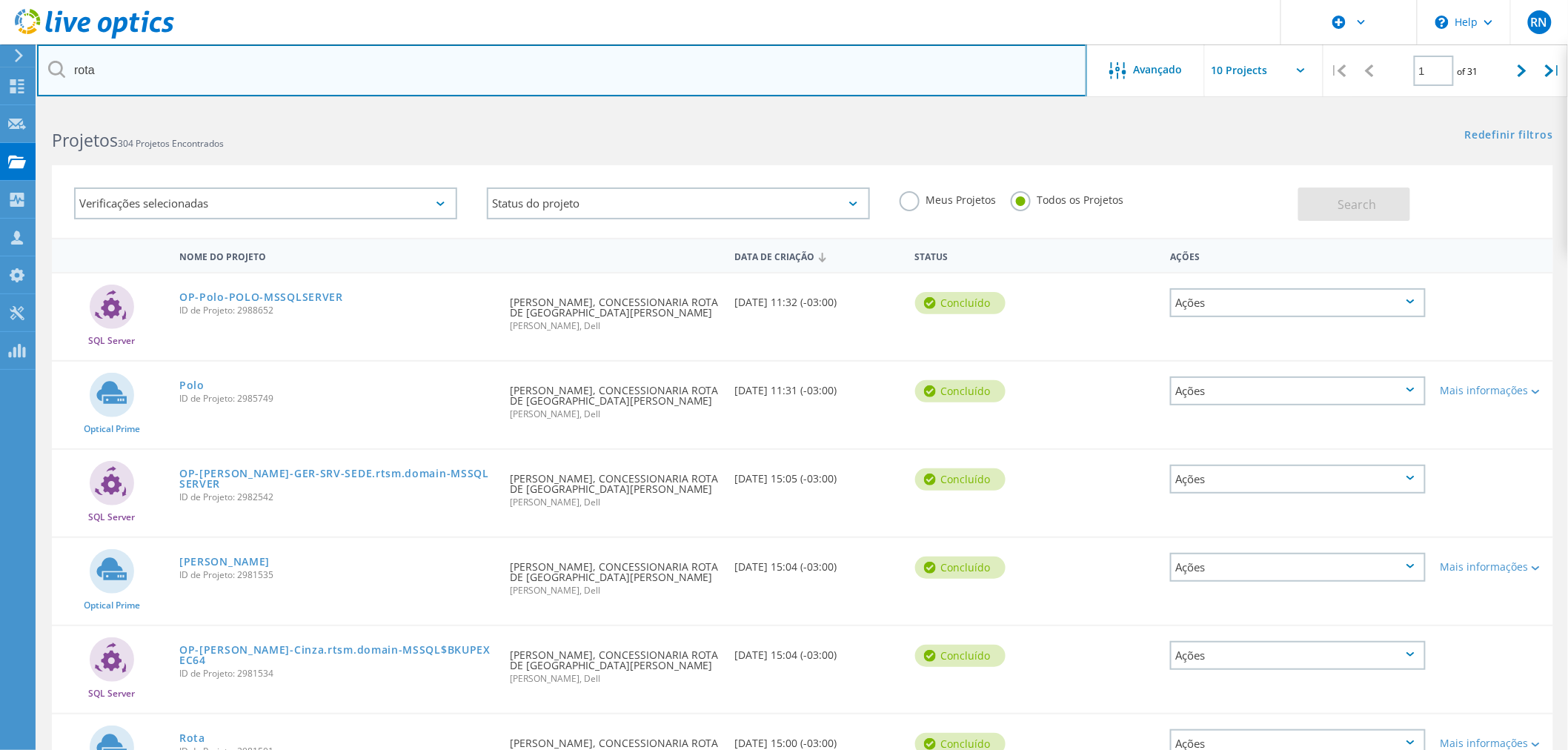
click at [140, 69] on input "rota" at bounding box center [562, 70] width 1050 height 52
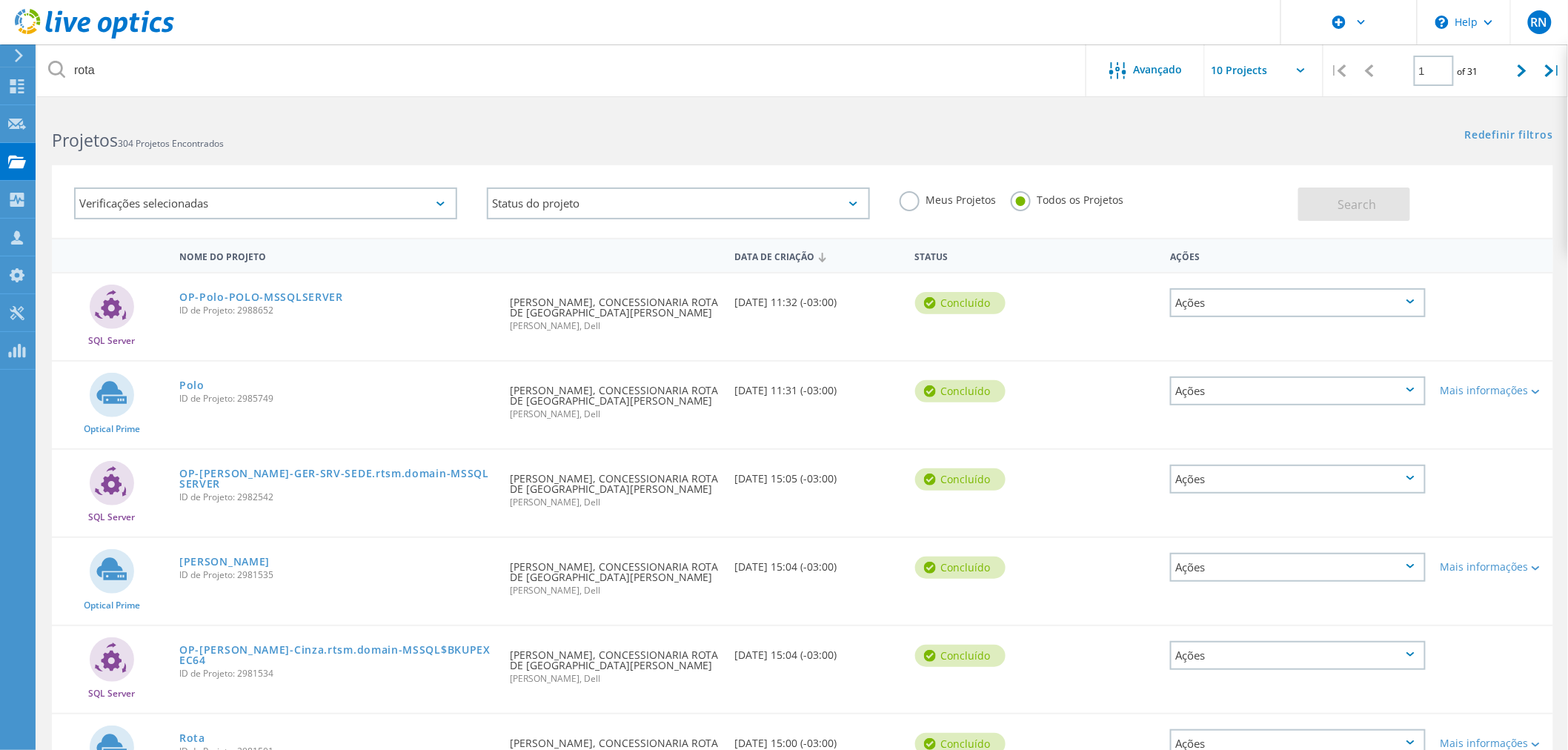
click at [710, 124] on div "Projetos 304 Projetos Encontrados" at bounding box center [420, 127] width 765 height 40
click at [1520, 68] on icon at bounding box center [1522, 71] width 9 height 13
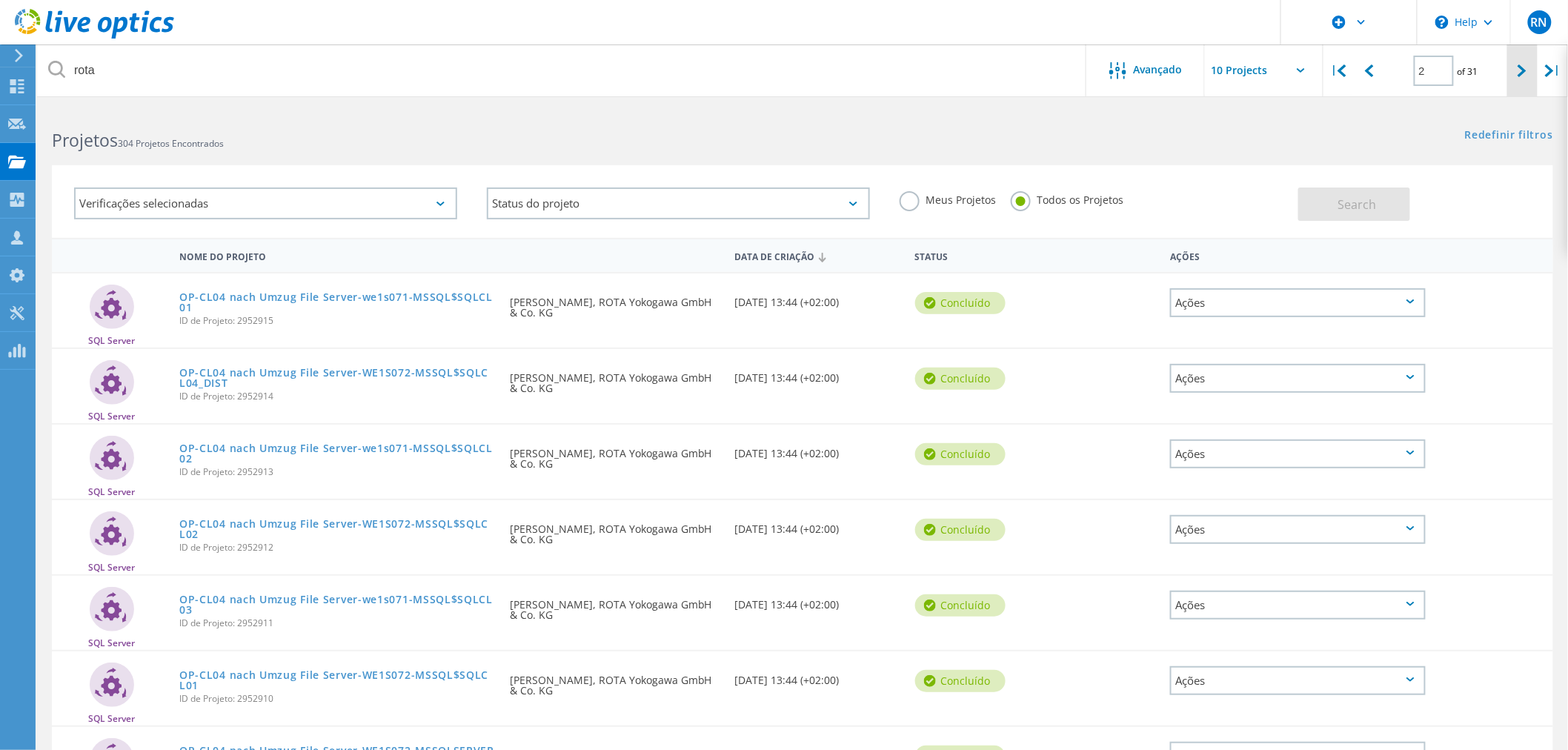
click at [1516, 68] on div at bounding box center [1523, 70] width 31 height 52
type input "3"
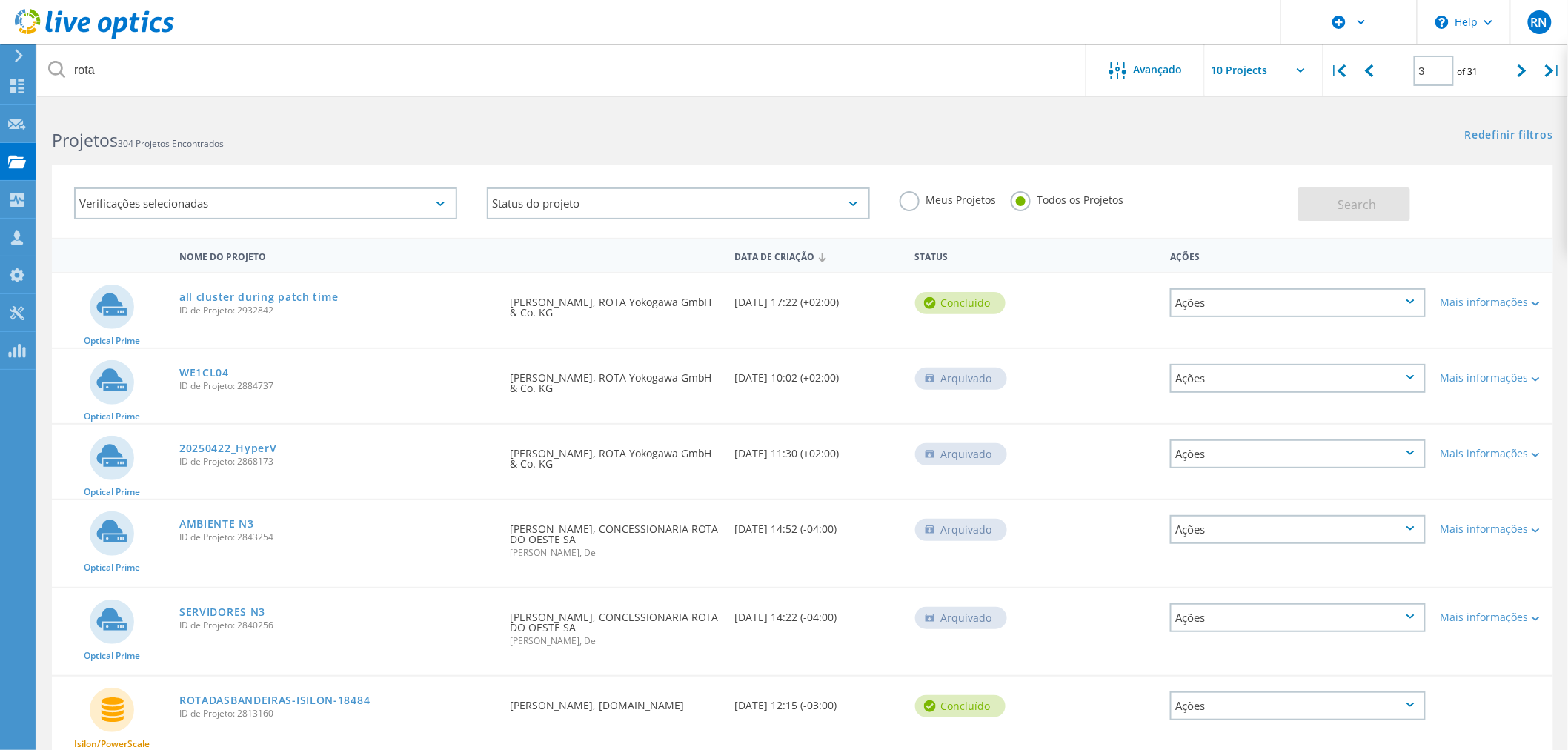
click at [354, 195] on div "Verificações selecionadas" at bounding box center [266, 203] width 384 height 31
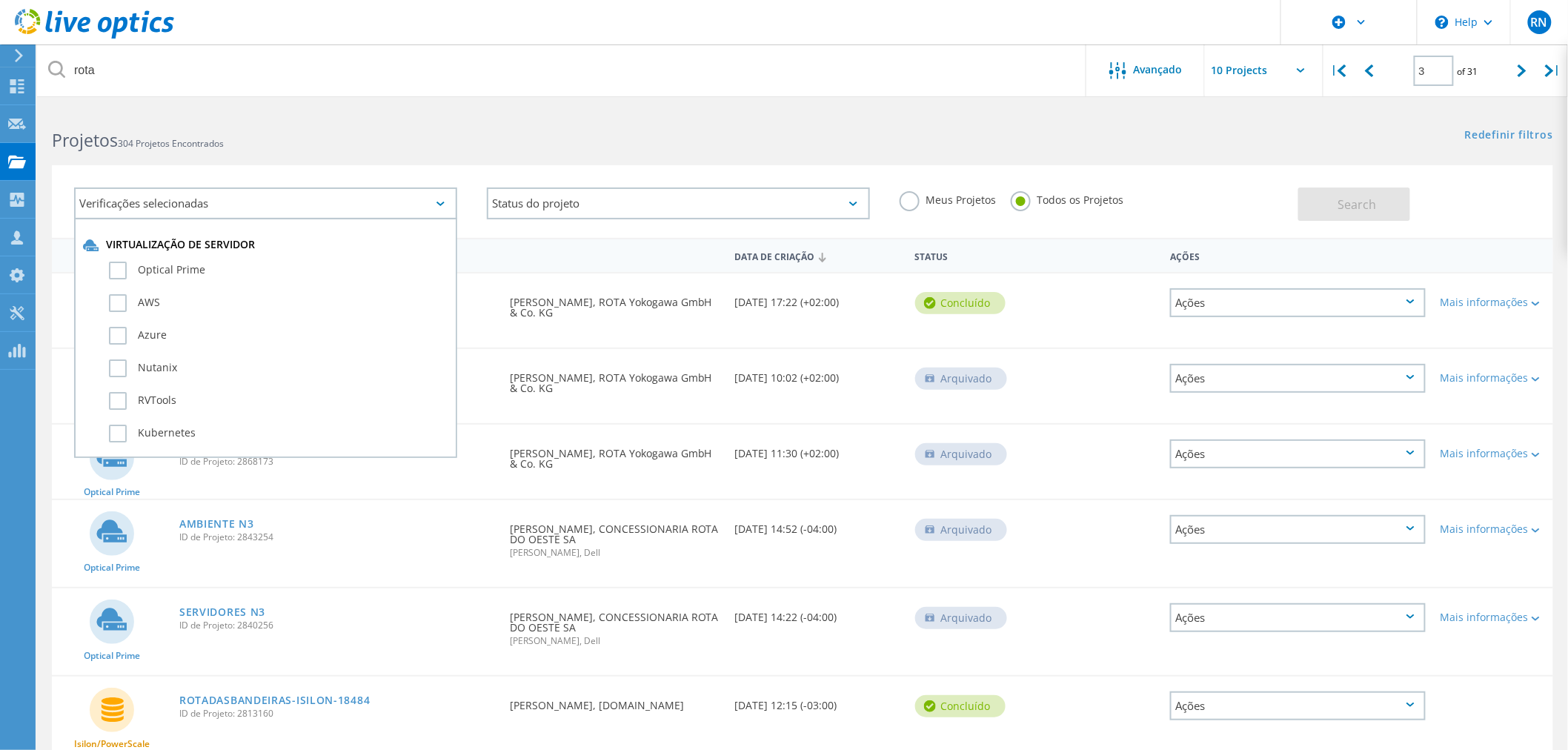
click at [166, 258] on div "Optical Prime" at bounding box center [266, 274] width 365 height 32
click at [168, 263] on label "Optical Prime" at bounding box center [279, 270] width 339 height 18
click at [0, 0] on input "Optical Prime" at bounding box center [0, 0] width 0 height 0
click at [1372, 212] on button "Search" at bounding box center [1354, 203] width 112 height 33
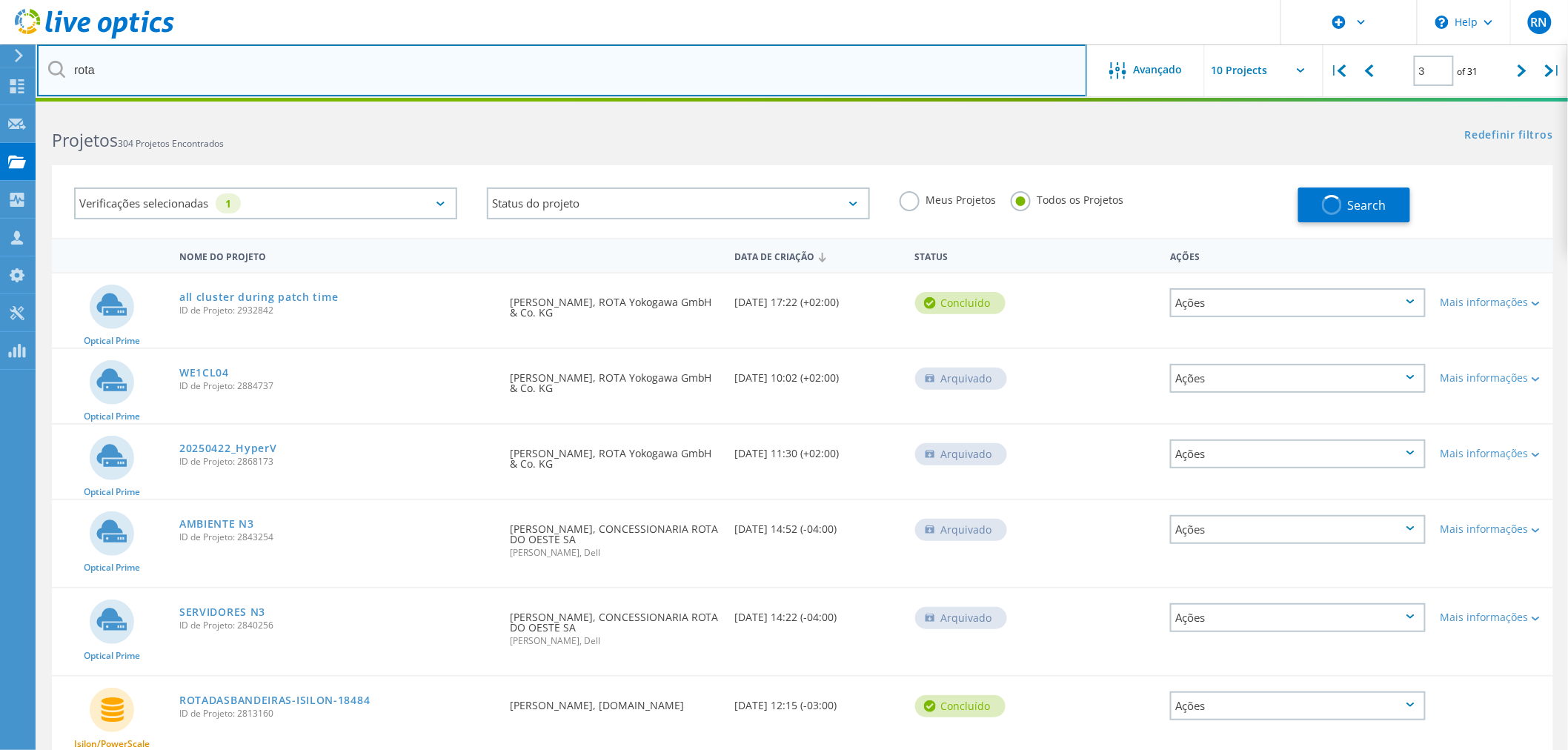
click at [142, 69] on input "rota" at bounding box center [562, 70] width 1050 height 52
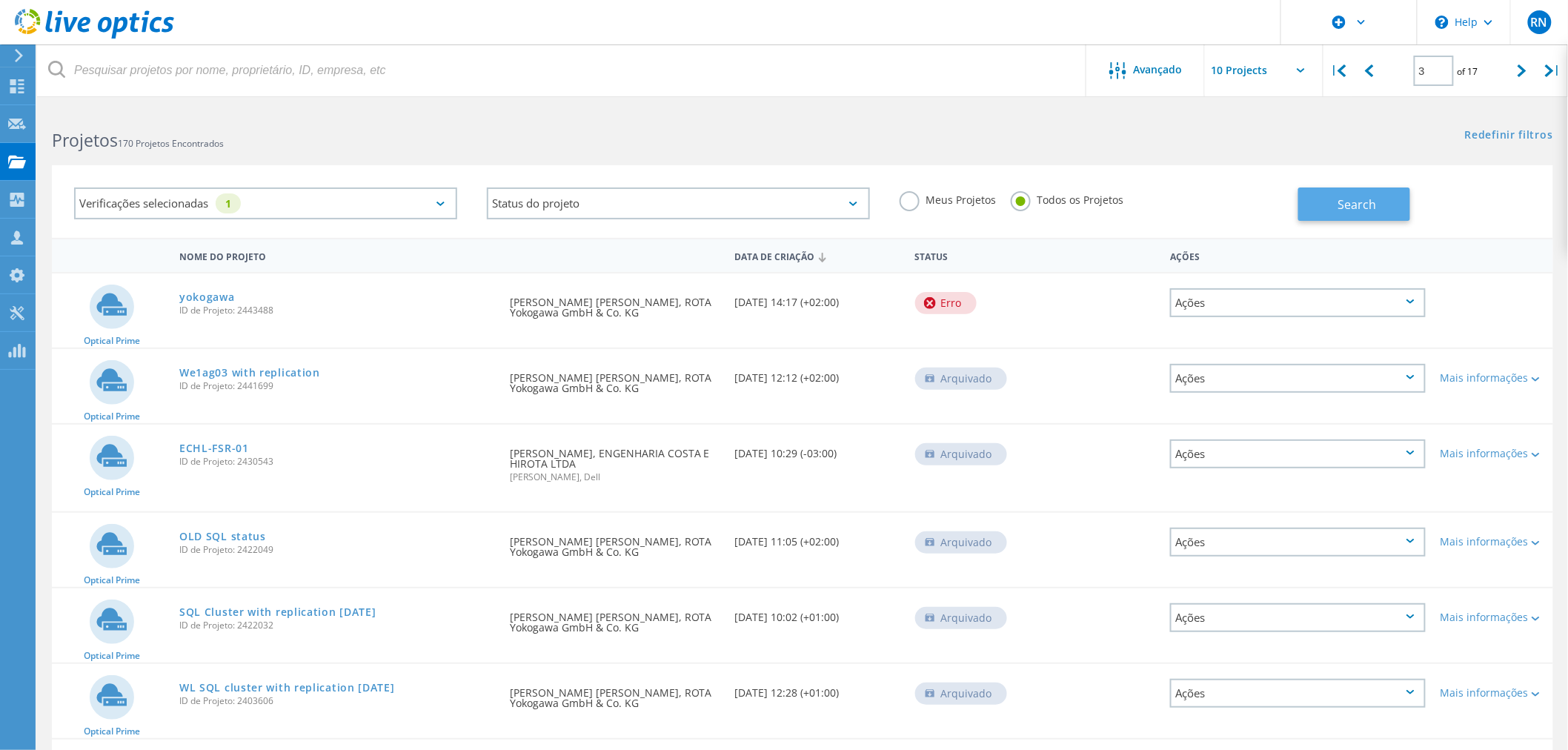
click at [1356, 212] on span "Search" at bounding box center [1357, 204] width 39 height 16
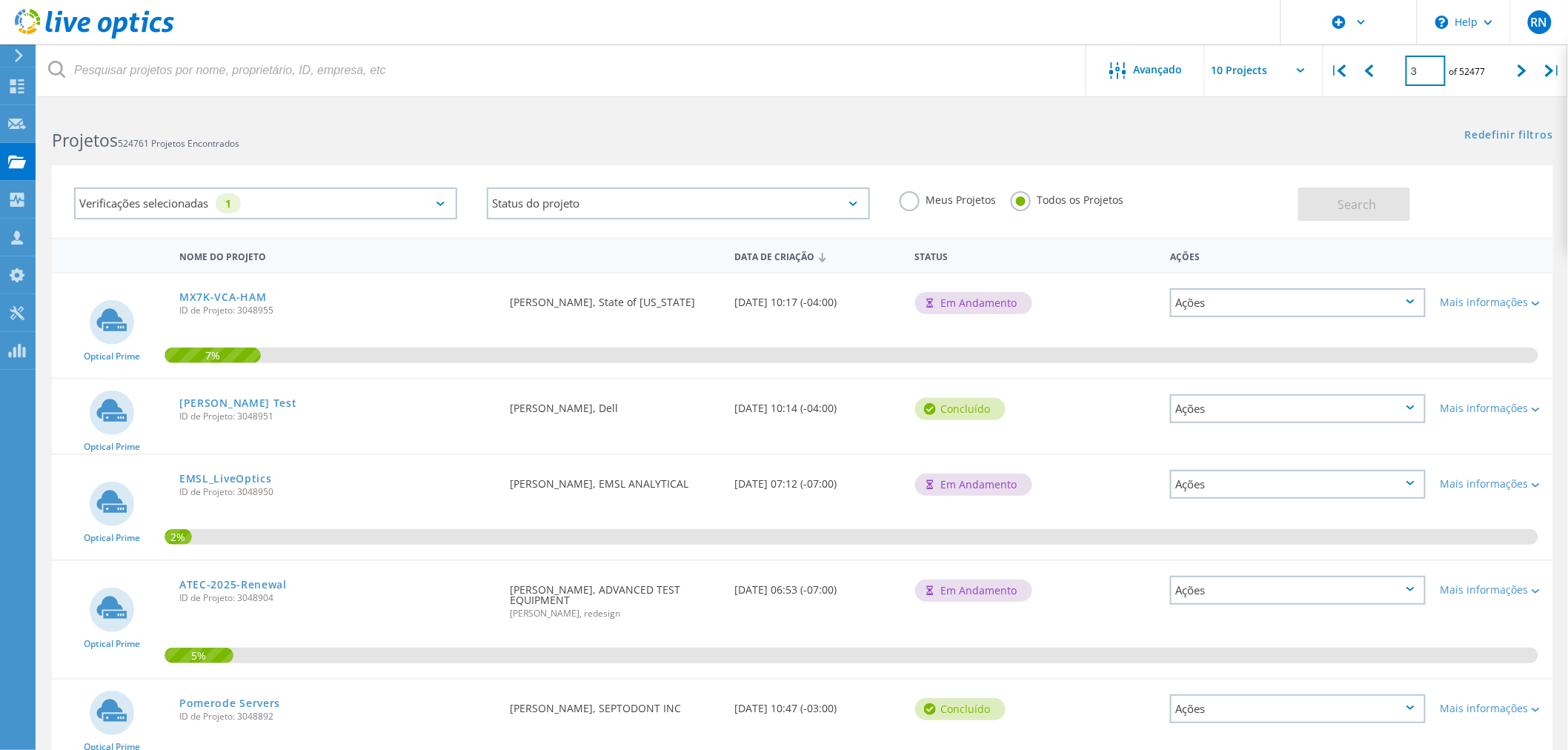
click at [1423, 67] on input "3" at bounding box center [1426, 71] width 40 height 31
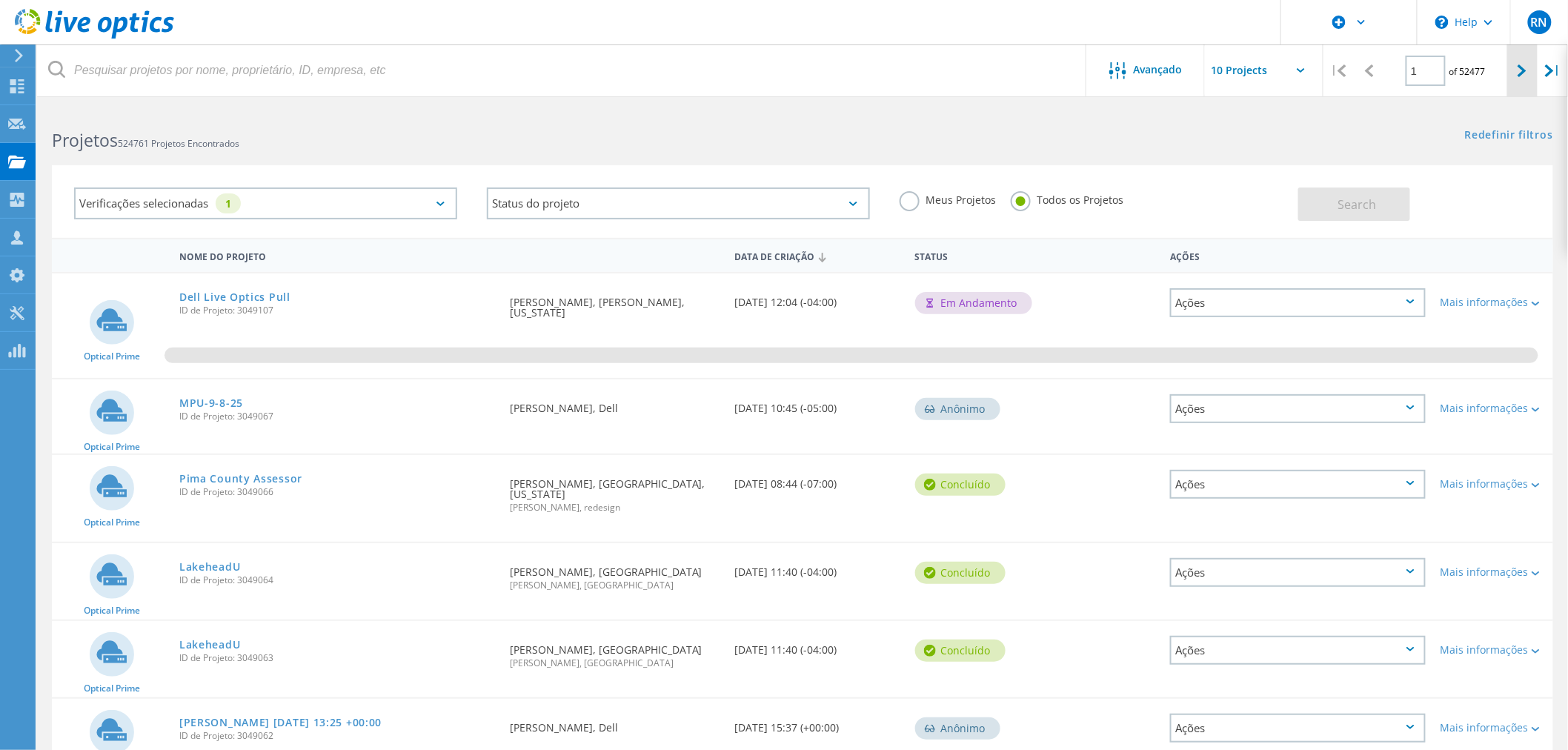
click at [1524, 73] on icon at bounding box center [1522, 71] width 9 height 13
type input "2"
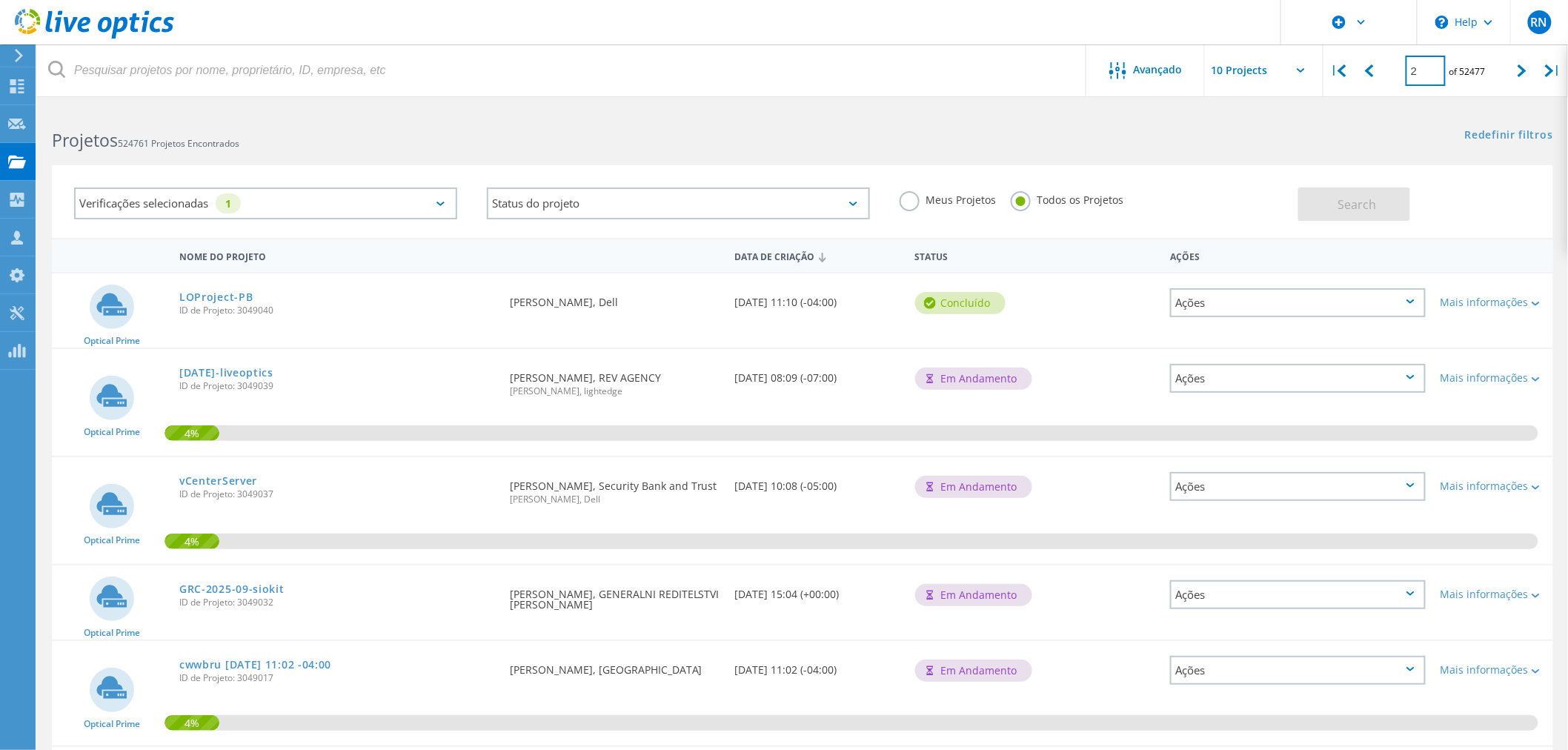
click at [1427, 67] on input "2" at bounding box center [1426, 71] width 40 height 31
type input "1"
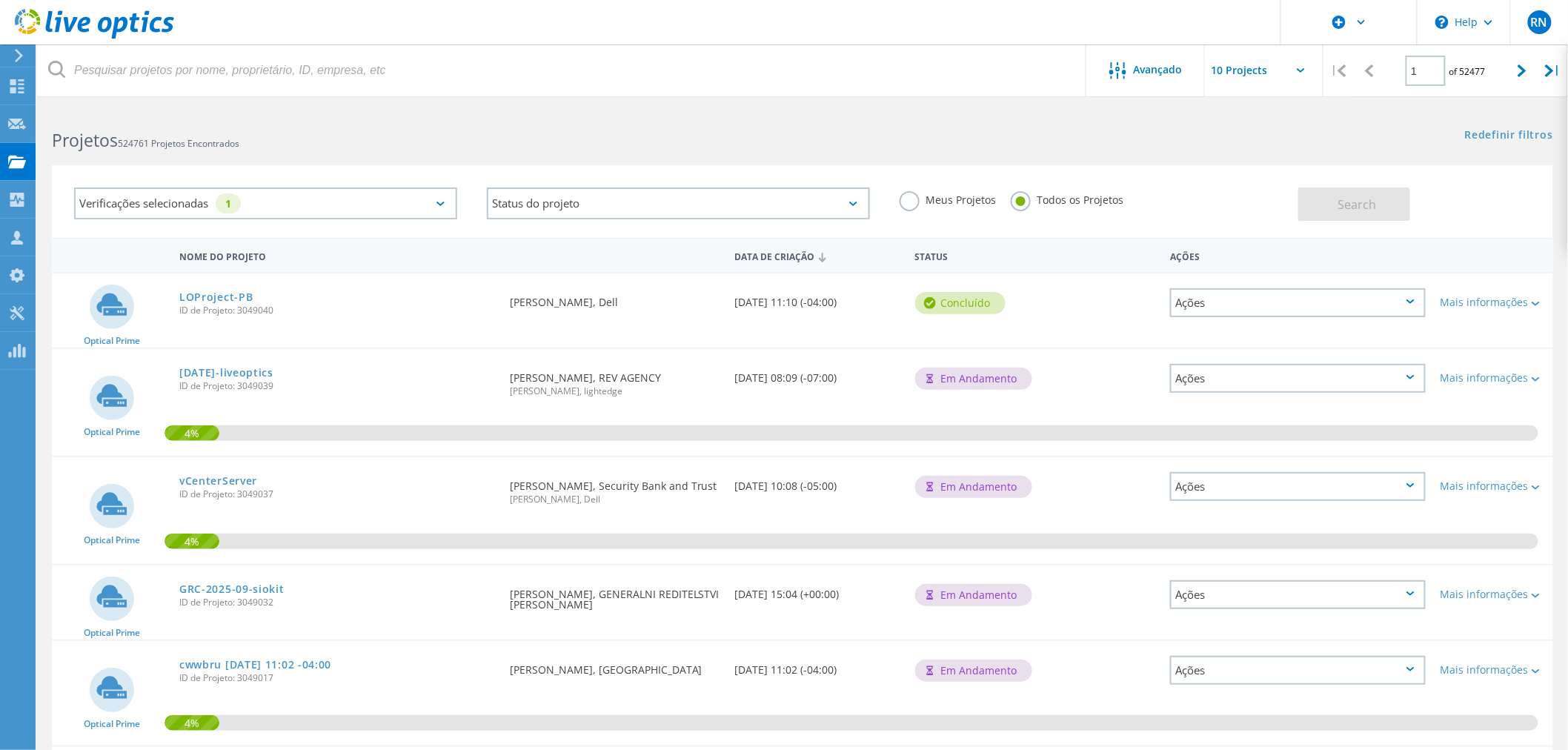
drag, startPoint x: 1331, startPoint y: 112, endPoint x: 1318, endPoint y: 117, distance: 13.9
click at [1330, 112] on div "Redefinir filtros Mostrar filtros" at bounding box center [1185, 121] width 765 height 27
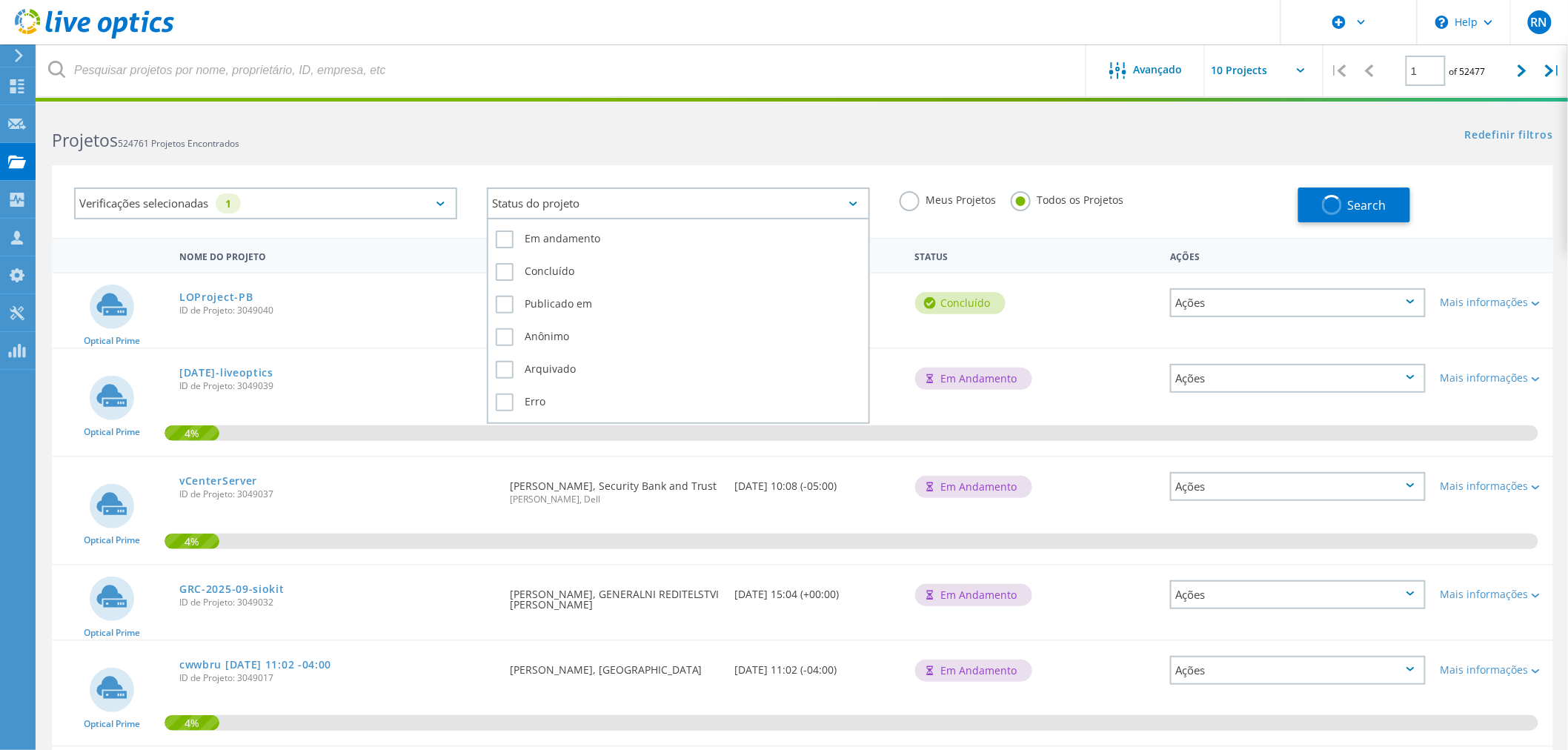
click at [719, 207] on div "Status do projeto" at bounding box center [678, 203] width 384 height 31
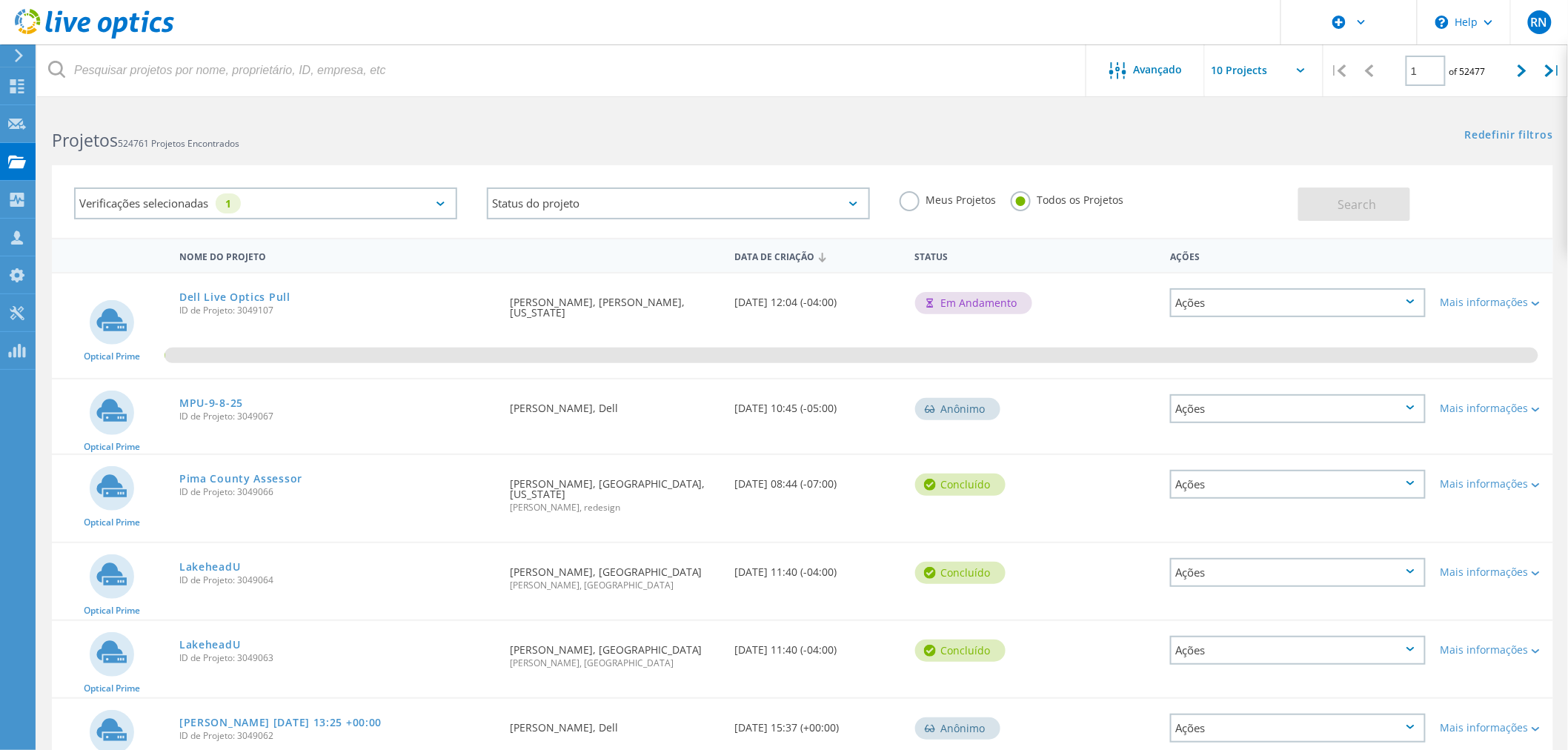
click at [347, 195] on div "Verificações selecionadas 1" at bounding box center [266, 203] width 384 height 31
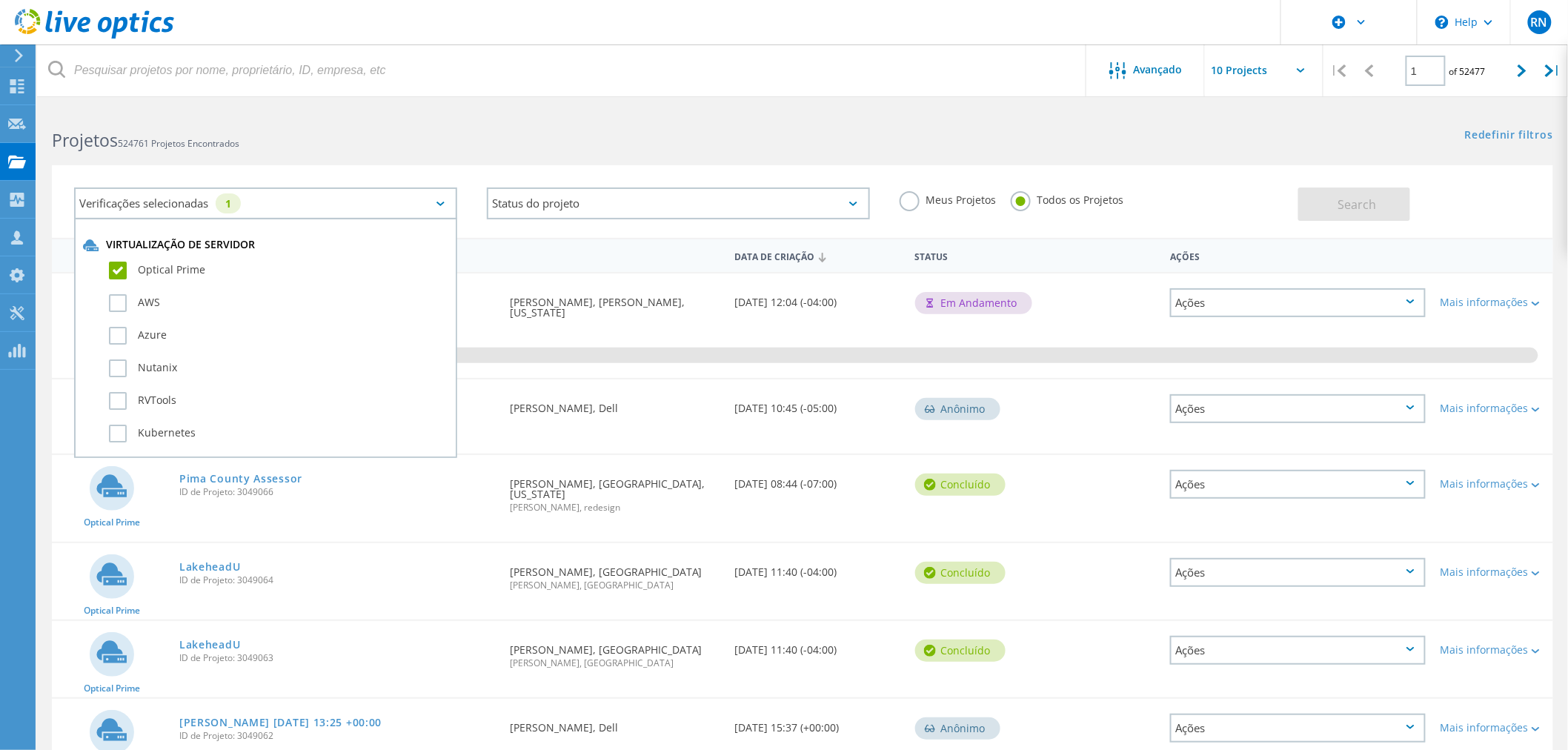
click at [165, 267] on label "Optical Prime" at bounding box center [279, 270] width 339 height 18
click at [0, 0] on input "Optical Prime" at bounding box center [0, 0] width 0 height 0
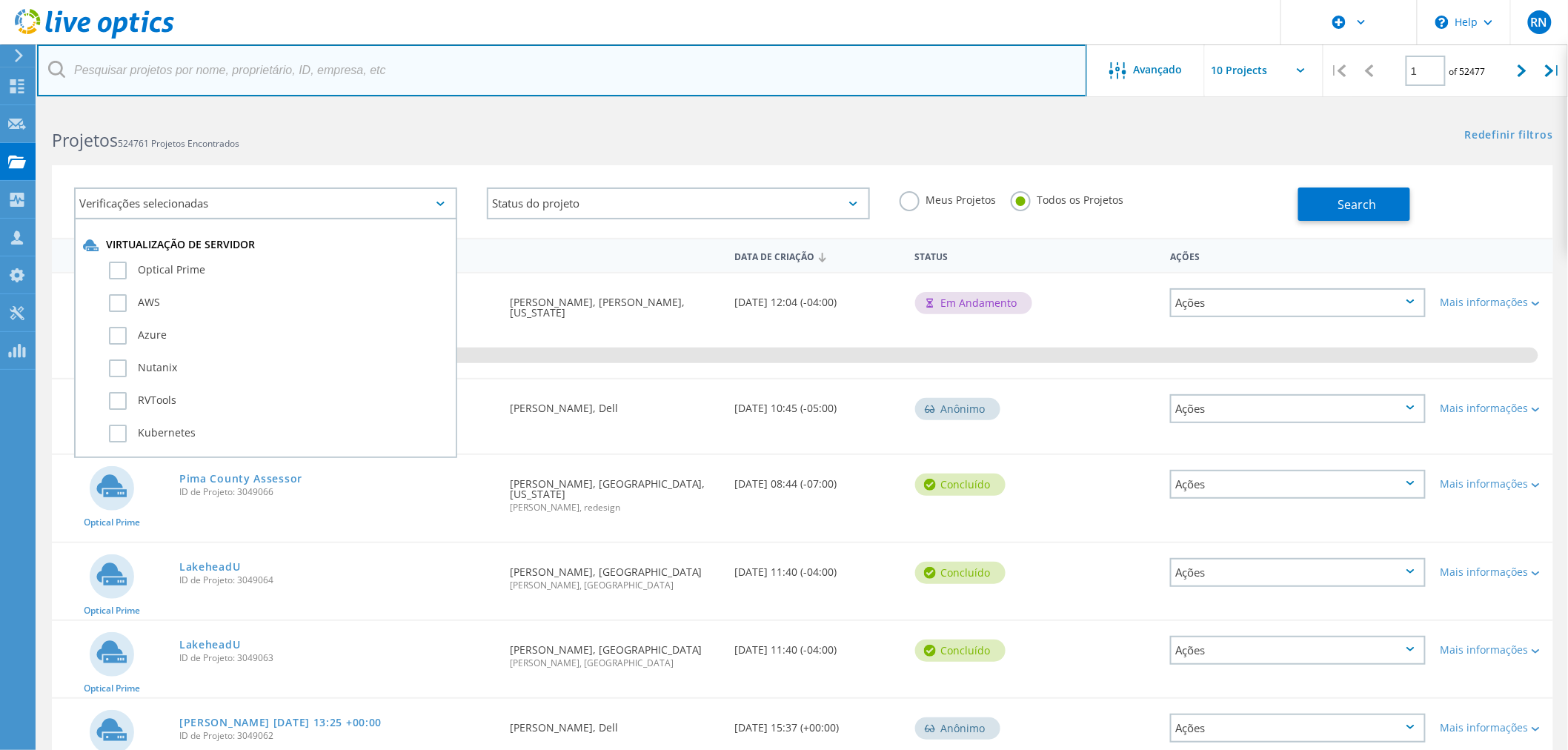
click at [291, 77] on input "text" at bounding box center [562, 70] width 1050 height 52
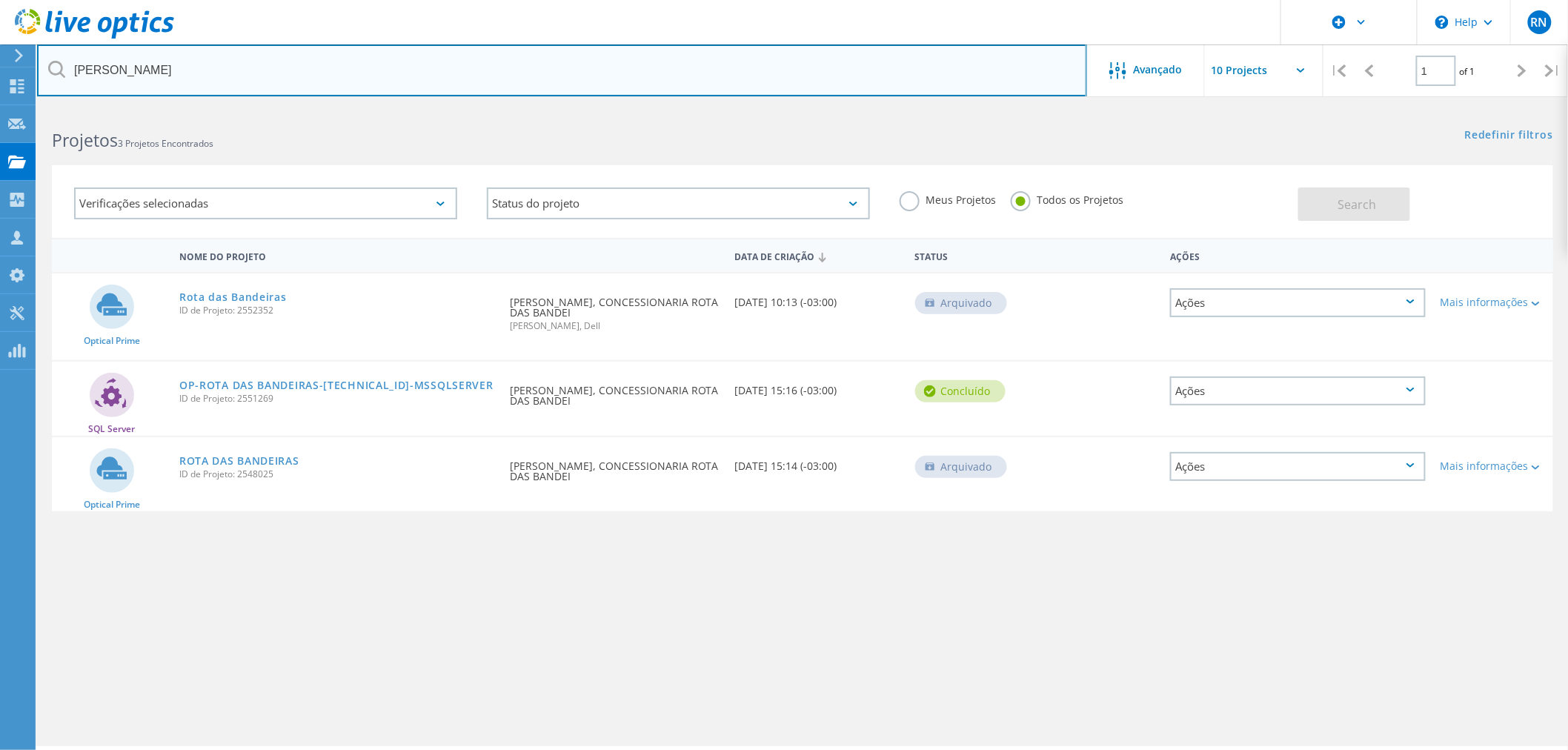
drag, startPoint x: 136, startPoint y: 69, endPoint x: 53, endPoint y: 69, distance: 83.0
click at [53, 69] on div "[PERSON_NAME]" at bounding box center [562, 70] width 1050 height 52
type input "gian"
